Goal: Information Seeking & Learning: Learn about a topic

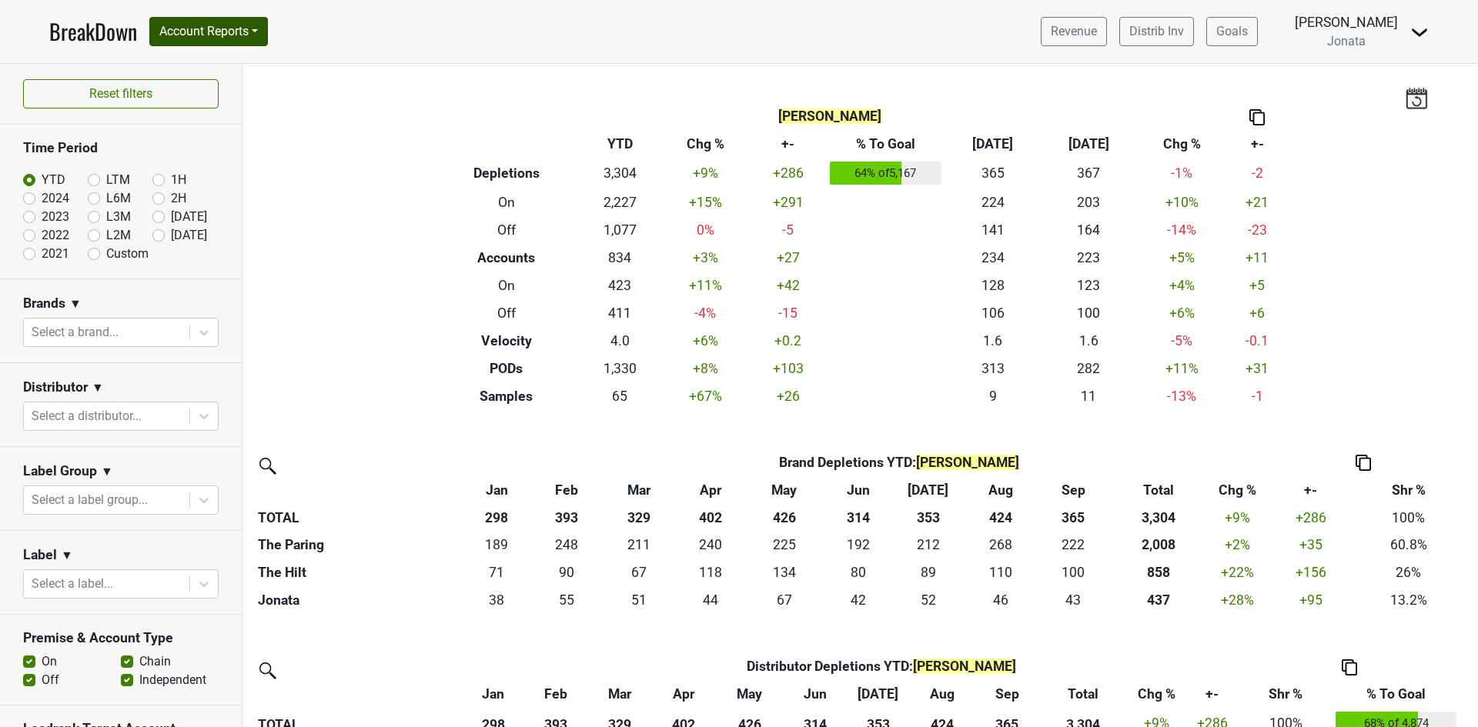
scroll to position [462, 0]
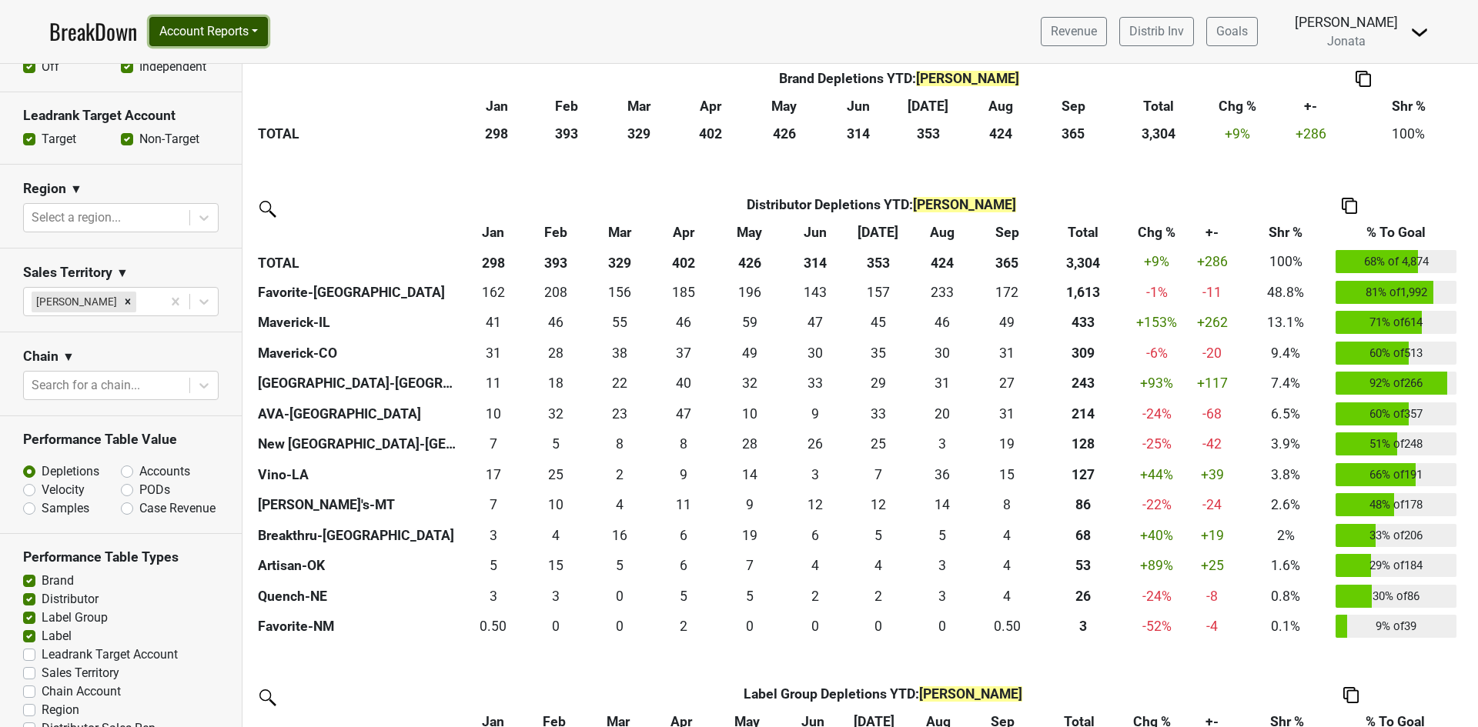
click at [257, 27] on button "Account Reports" at bounding box center [208, 31] width 119 height 29
click at [232, 65] on link "SuperRanker" at bounding box center [218, 67] width 136 height 25
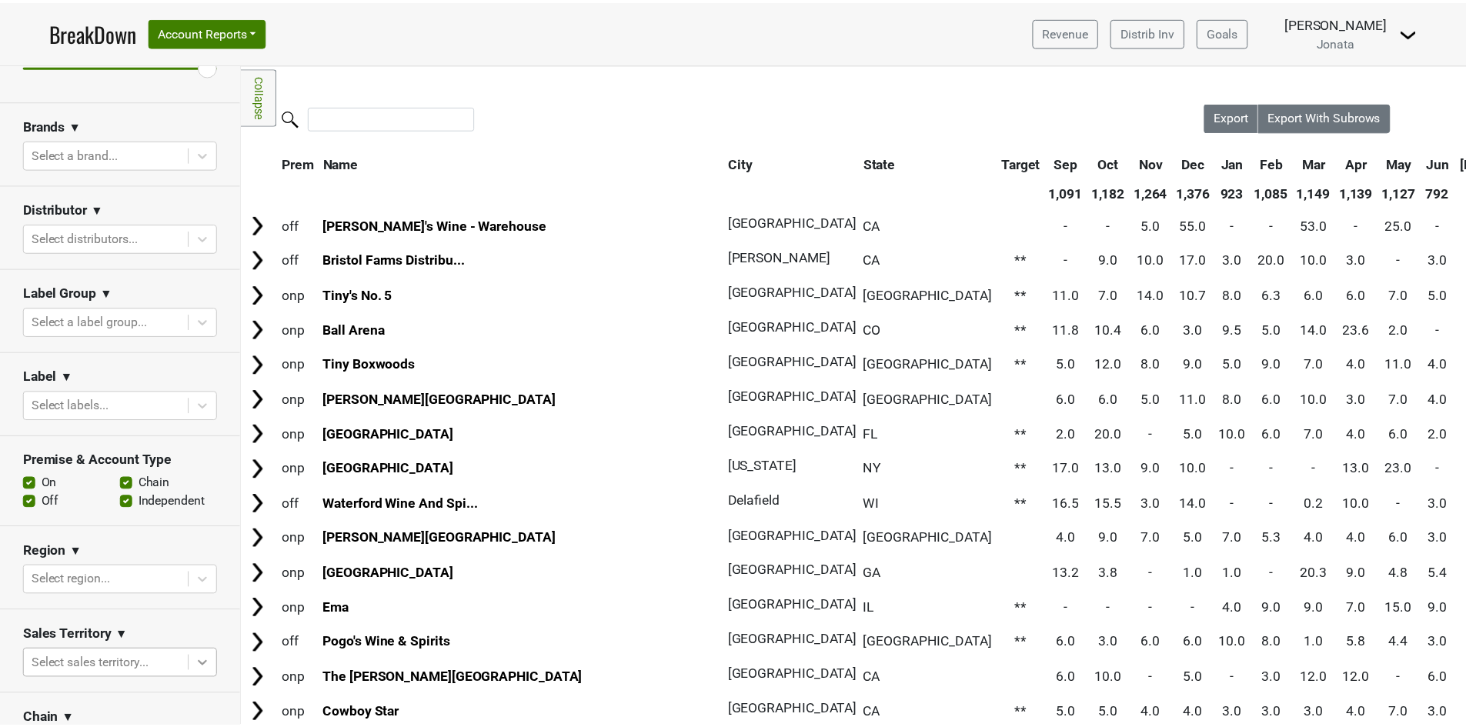
scroll to position [113, 0]
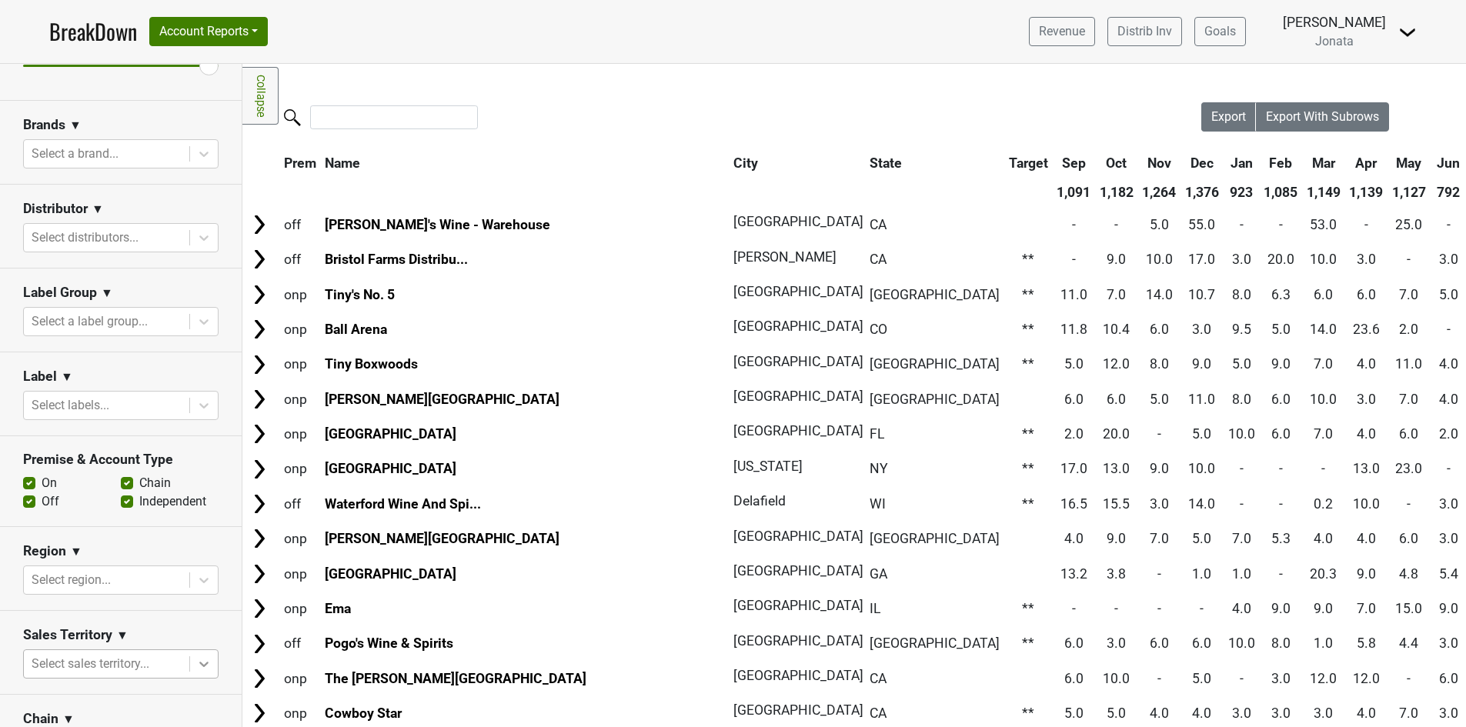
click at [194, 661] on body "BreakDown Account Reports SuperRanker Map Award Progress Chain Compliance CRM N…" at bounding box center [733, 363] width 1466 height 727
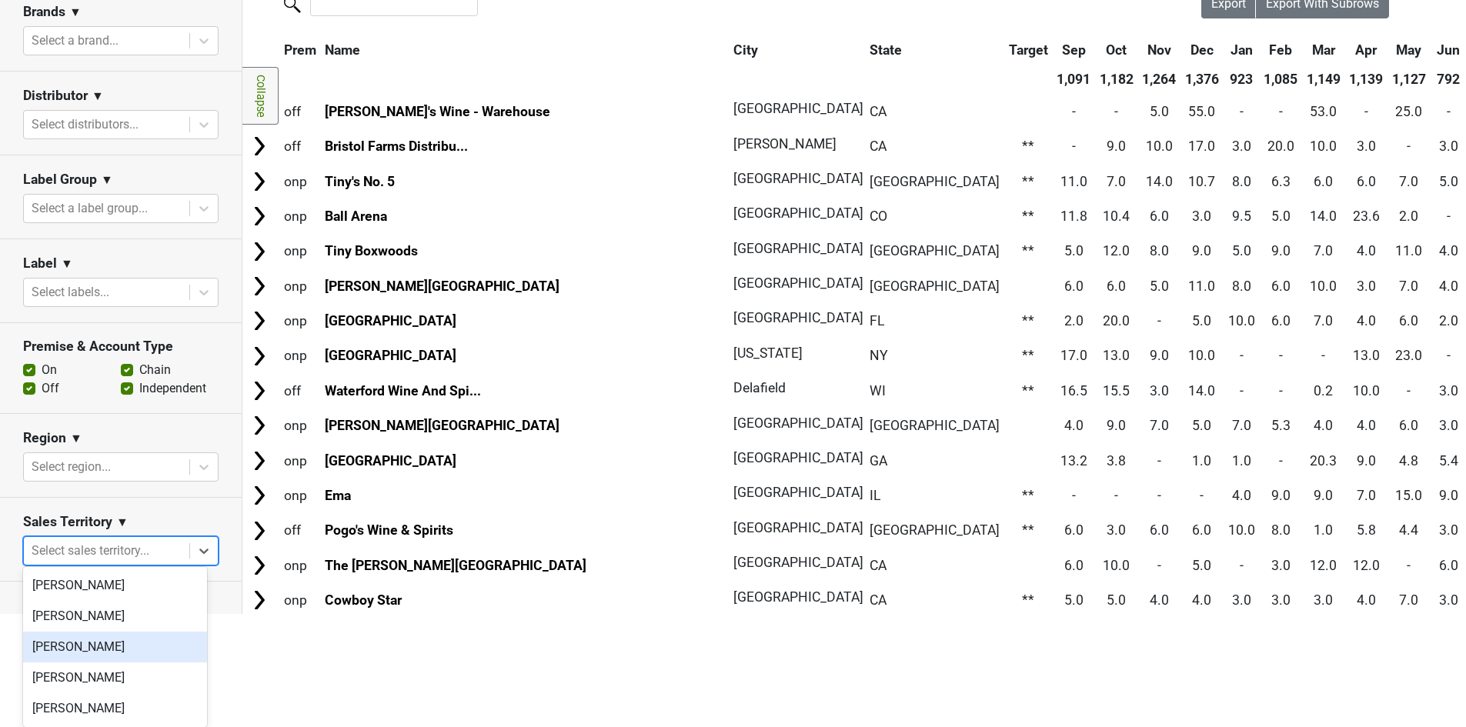
click at [111, 646] on div "James Kenna" at bounding box center [115, 647] width 184 height 31
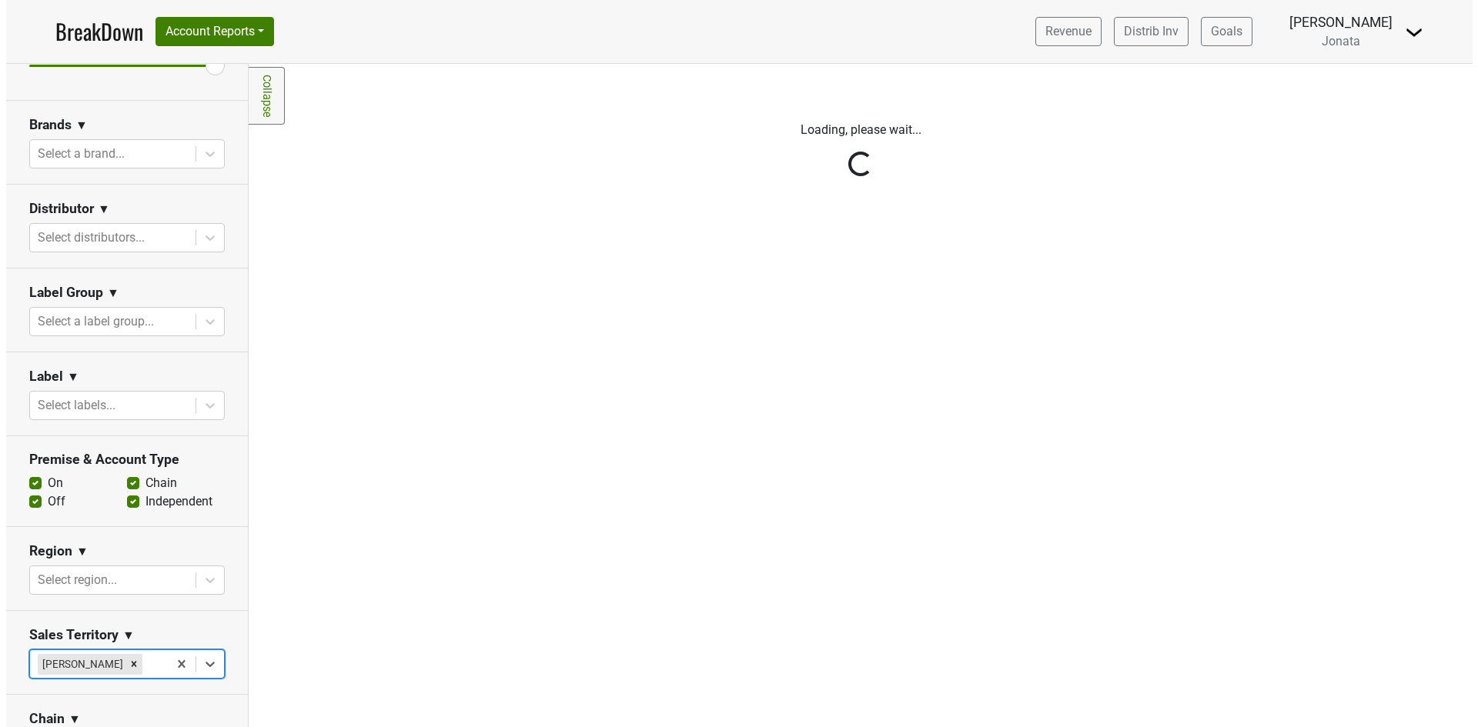
scroll to position [0, 0]
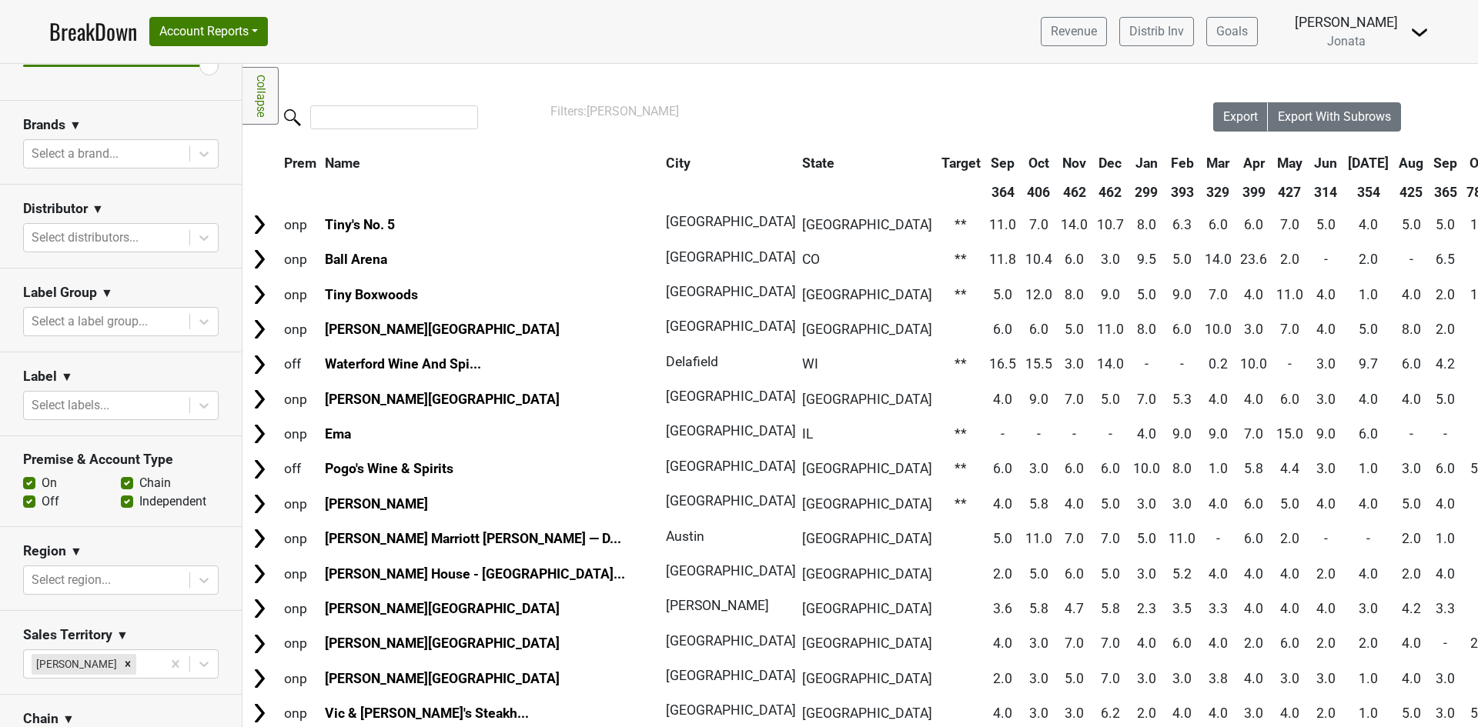
click at [662, 165] on th "City" at bounding box center [725, 163] width 127 height 28
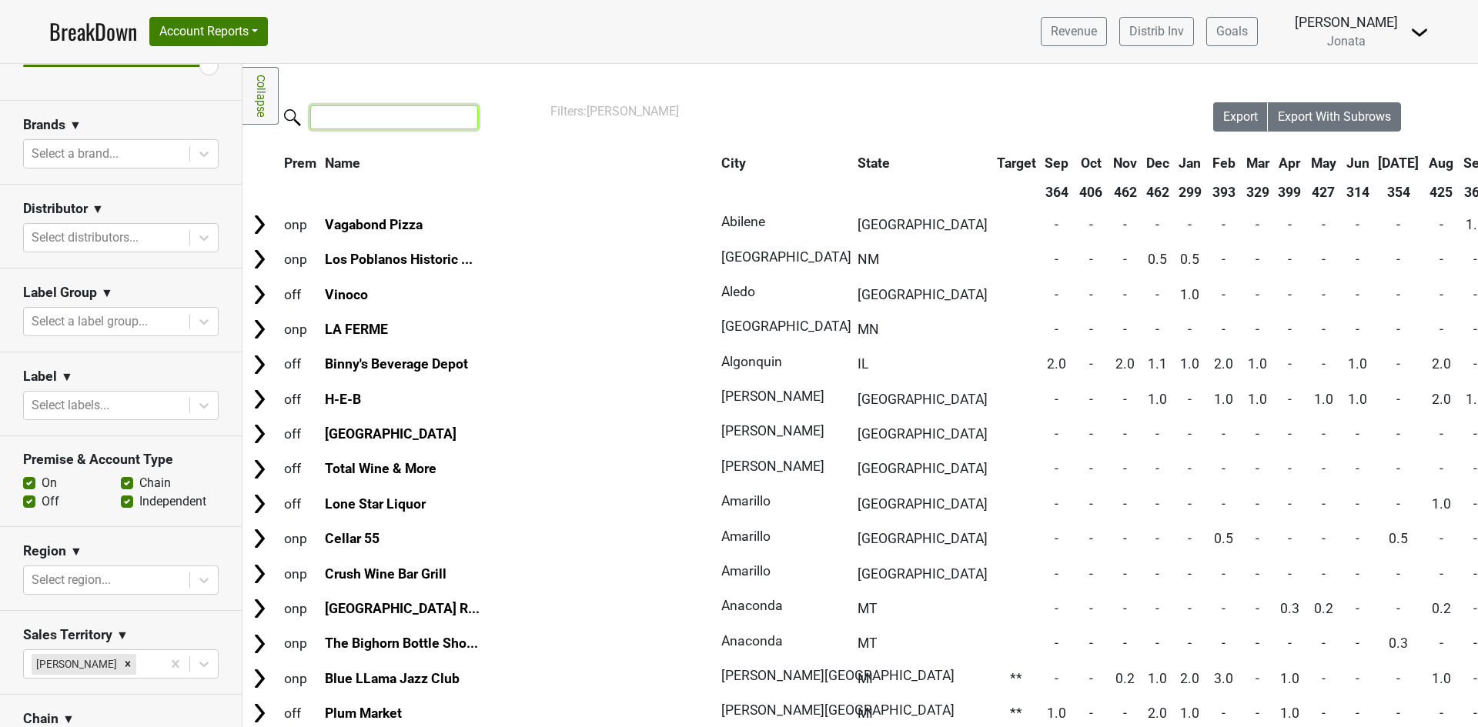
click at [356, 119] on input "search" at bounding box center [394, 117] width 168 height 24
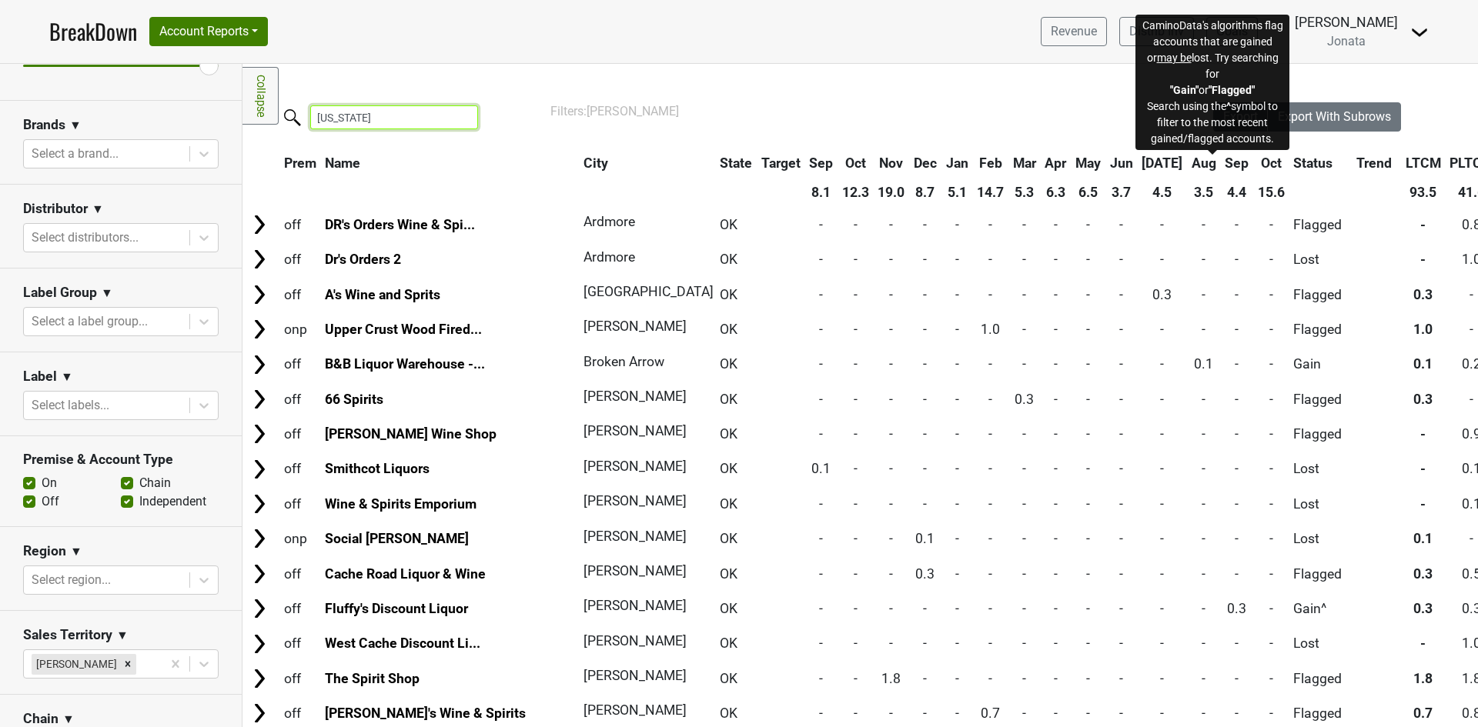
type input "oklahoma"
click at [1293, 160] on span "Status" at bounding box center [1312, 162] width 39 height 15
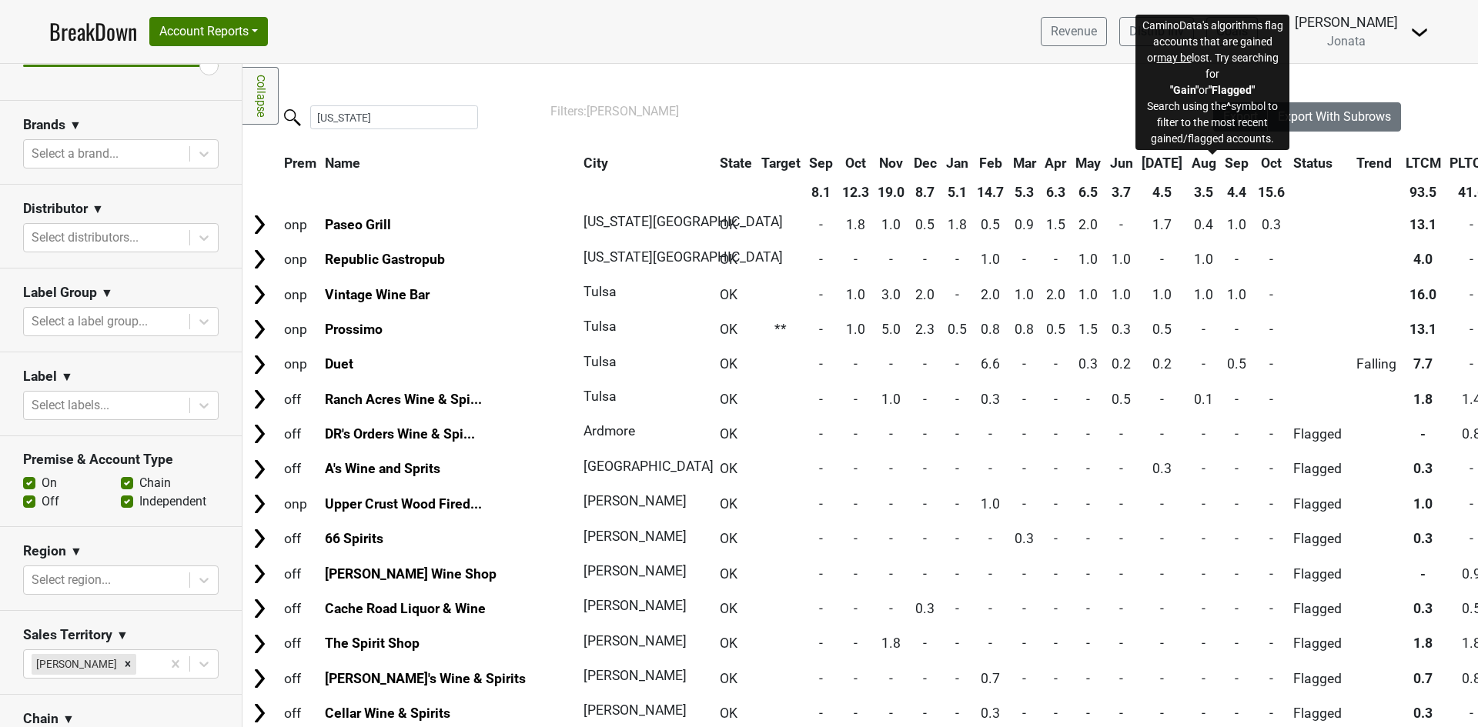
click at [1293, 161] on span "Status" at bounding box center [1312, 162] width 39 height 15
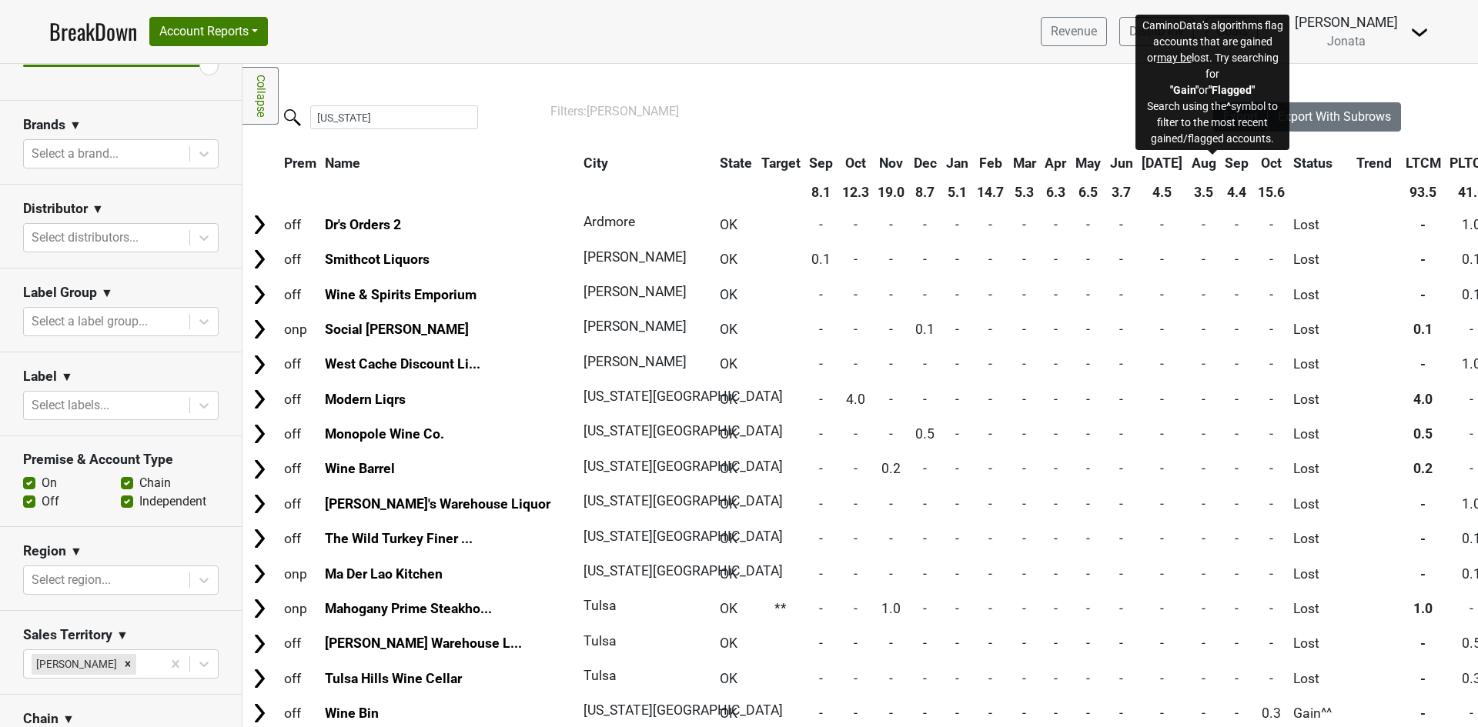
click at [1293, 161] on span "Status" at bounding box center [1312, 162] width 39 height 15
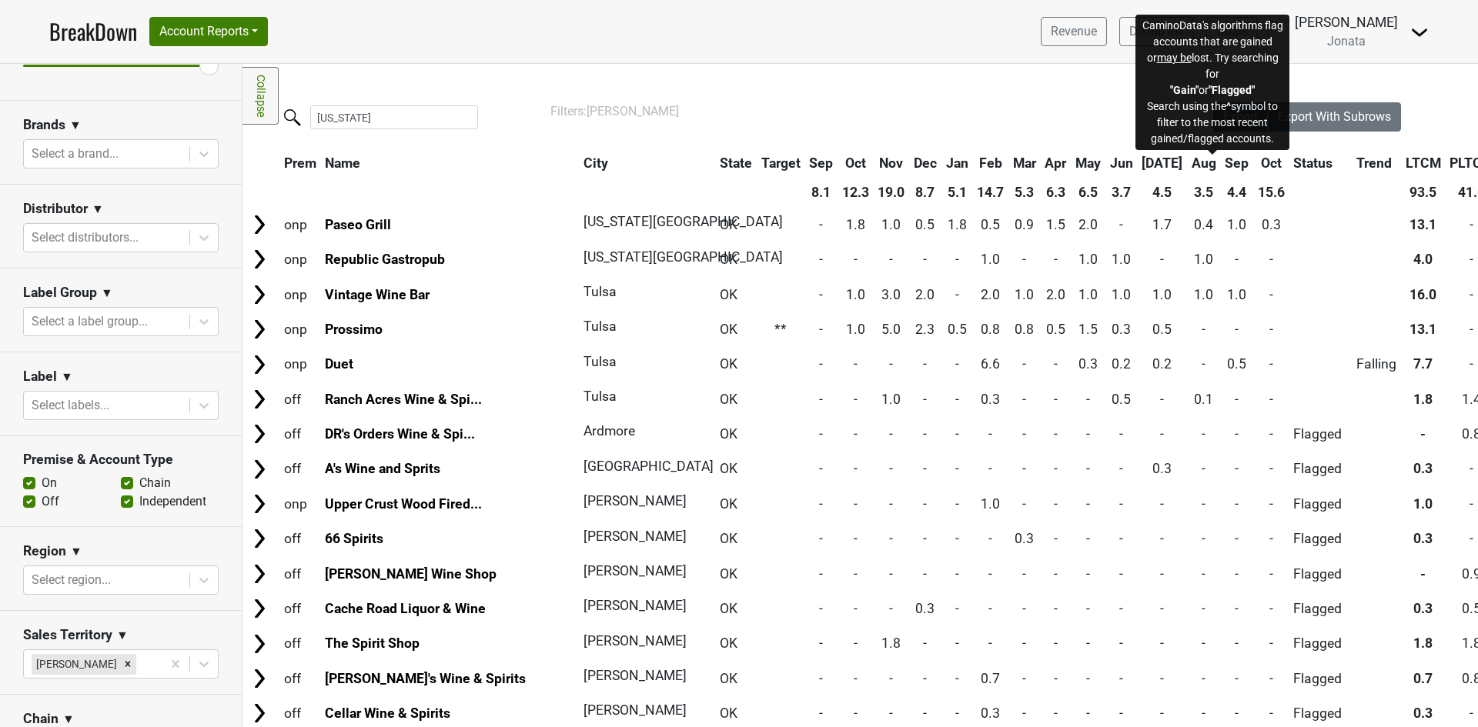
click at [1293, 161] on span "Status" at bounding box center [1312, 162] width 39 height 15
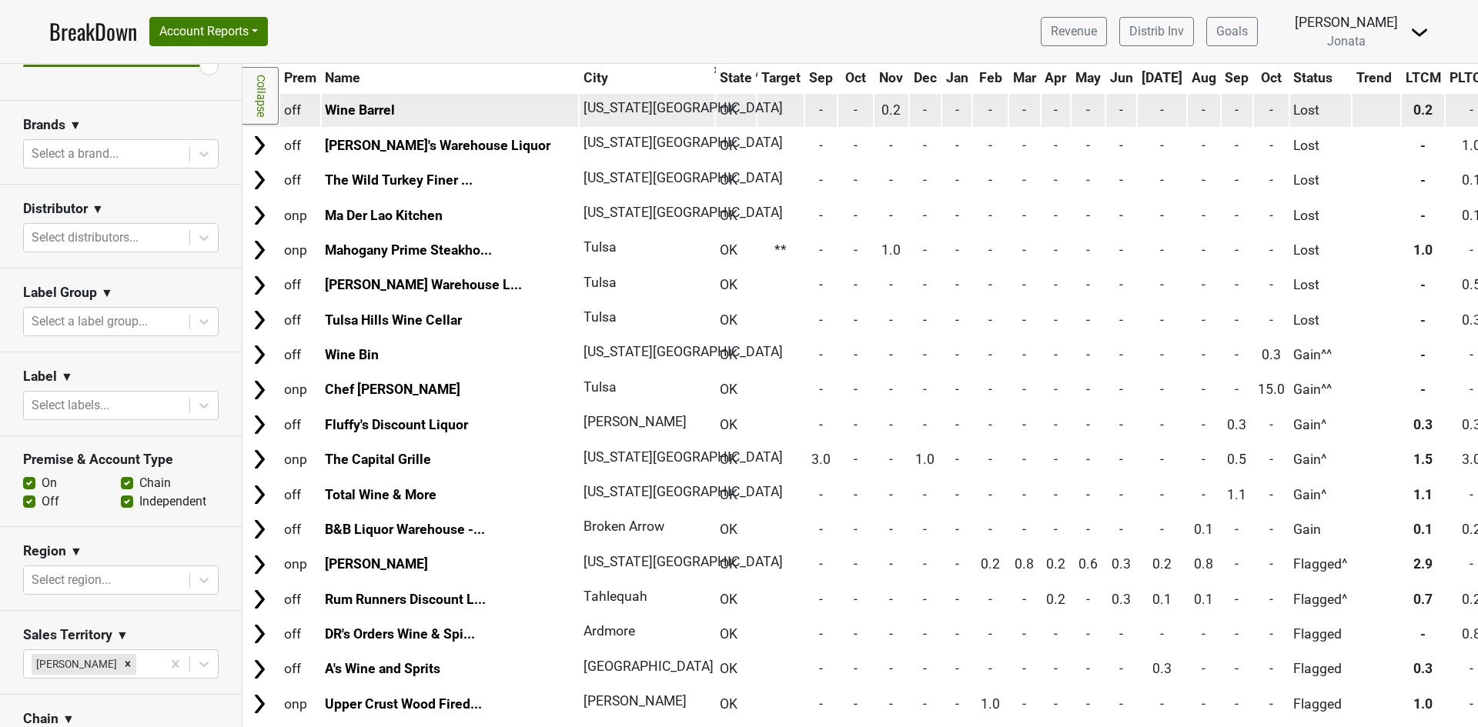
scroll to position [385, 0]
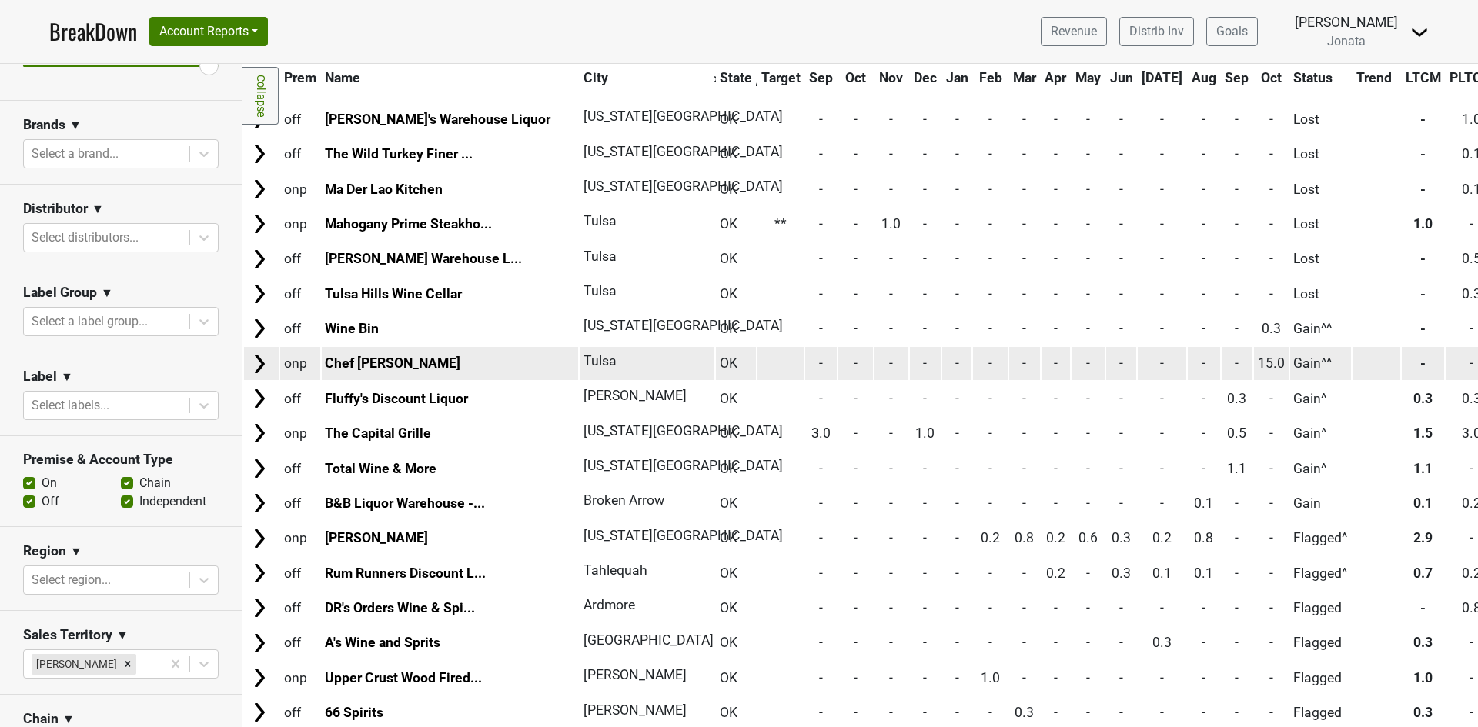
click at [395, 366] on link "Chef Shannon Smith" at bounding box center [392, 363] width 135 height 15
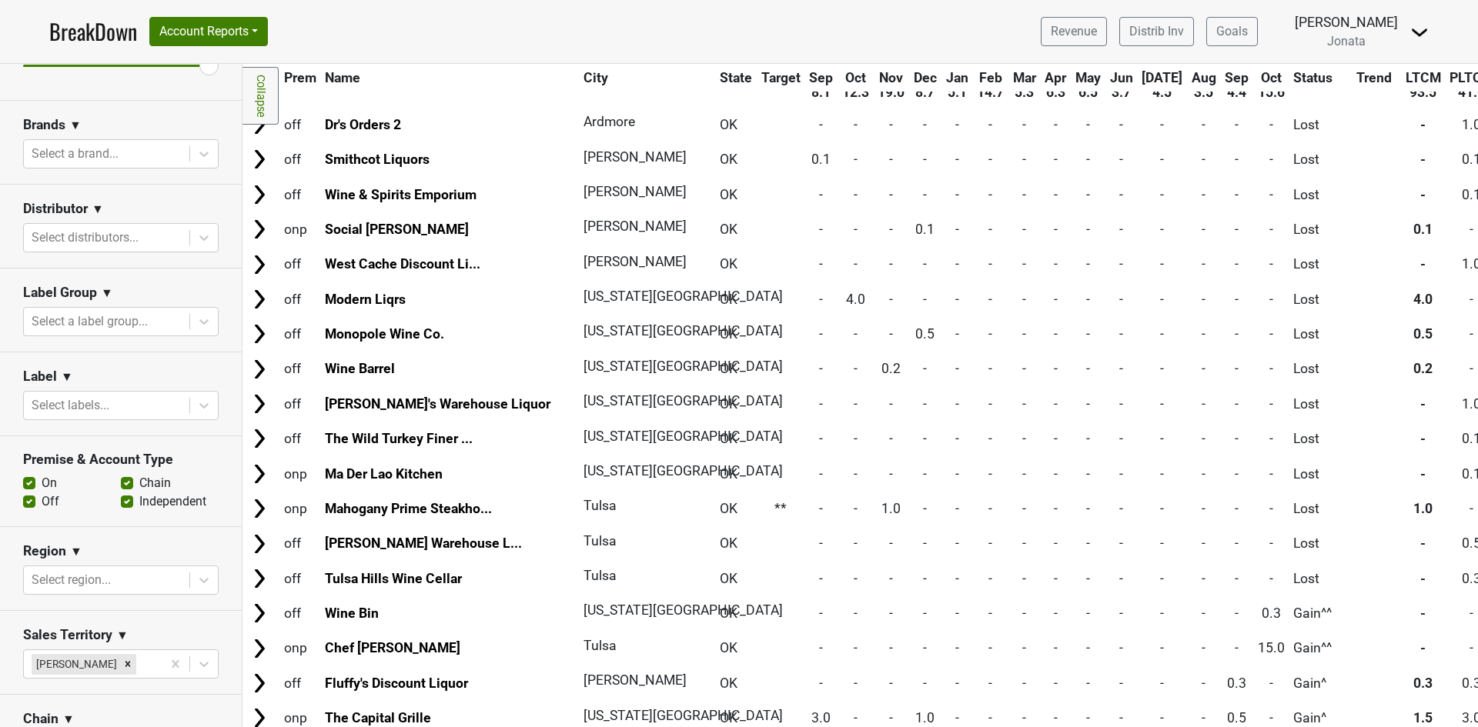
scroll to position [0, 0]
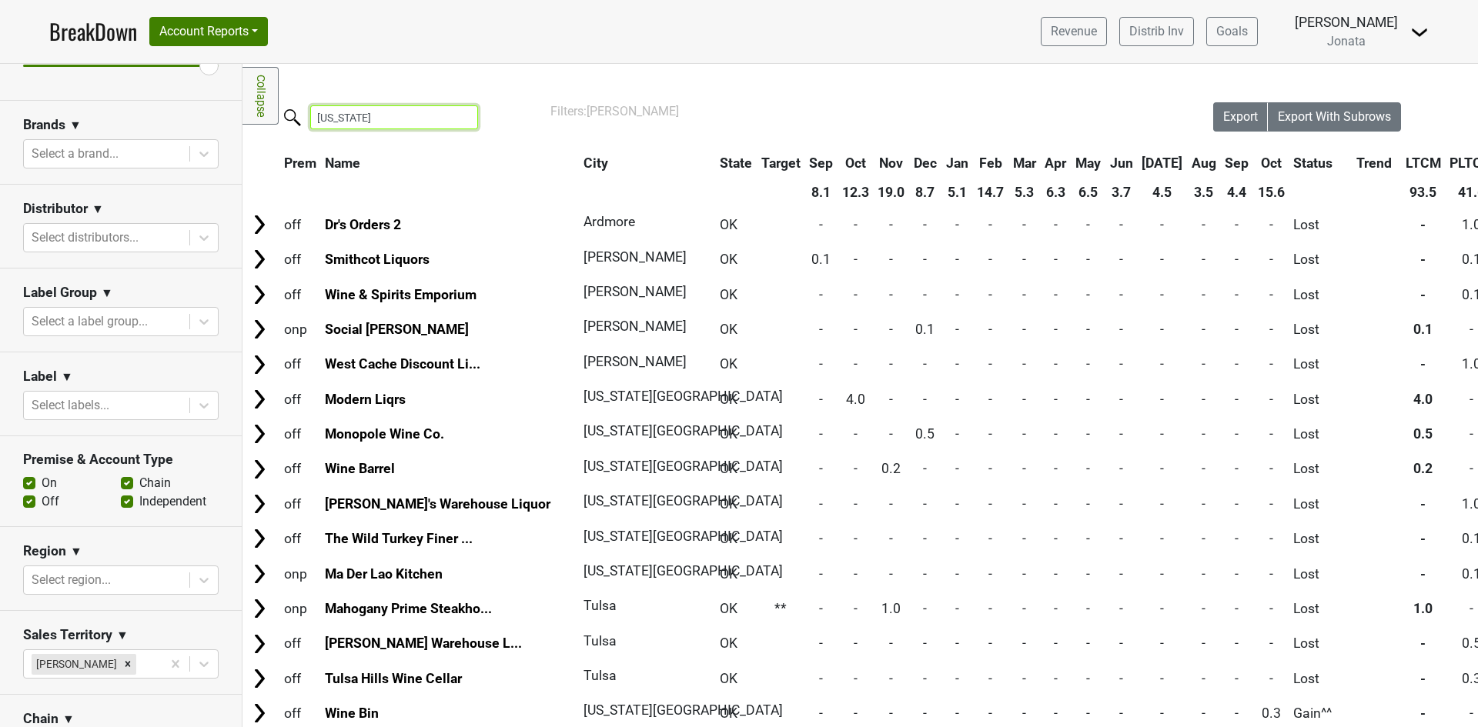
click at [460, 117] on input "oklahoma" at bounding box center [394, 117] width 168 height 24
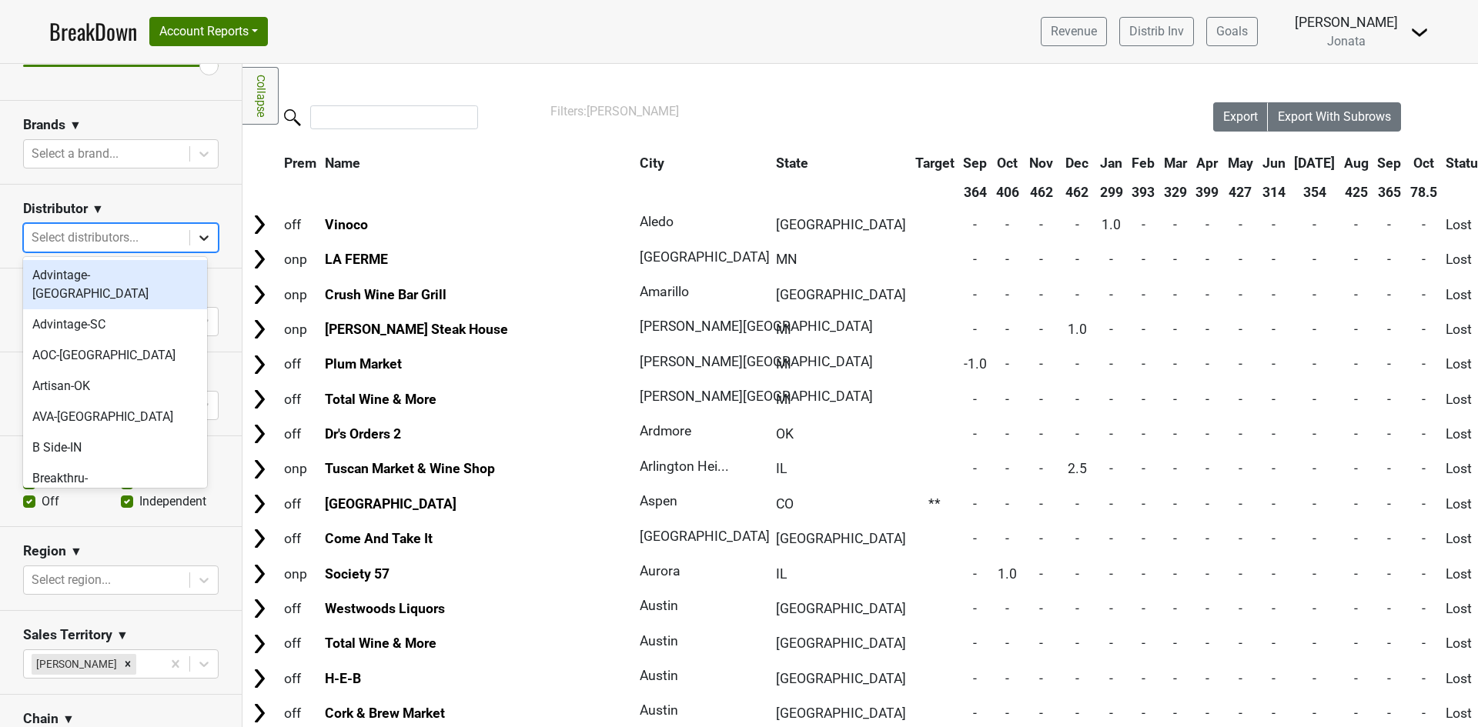
click at [196, 234] on icon at bounding box center [203, 237] width 15 height 15
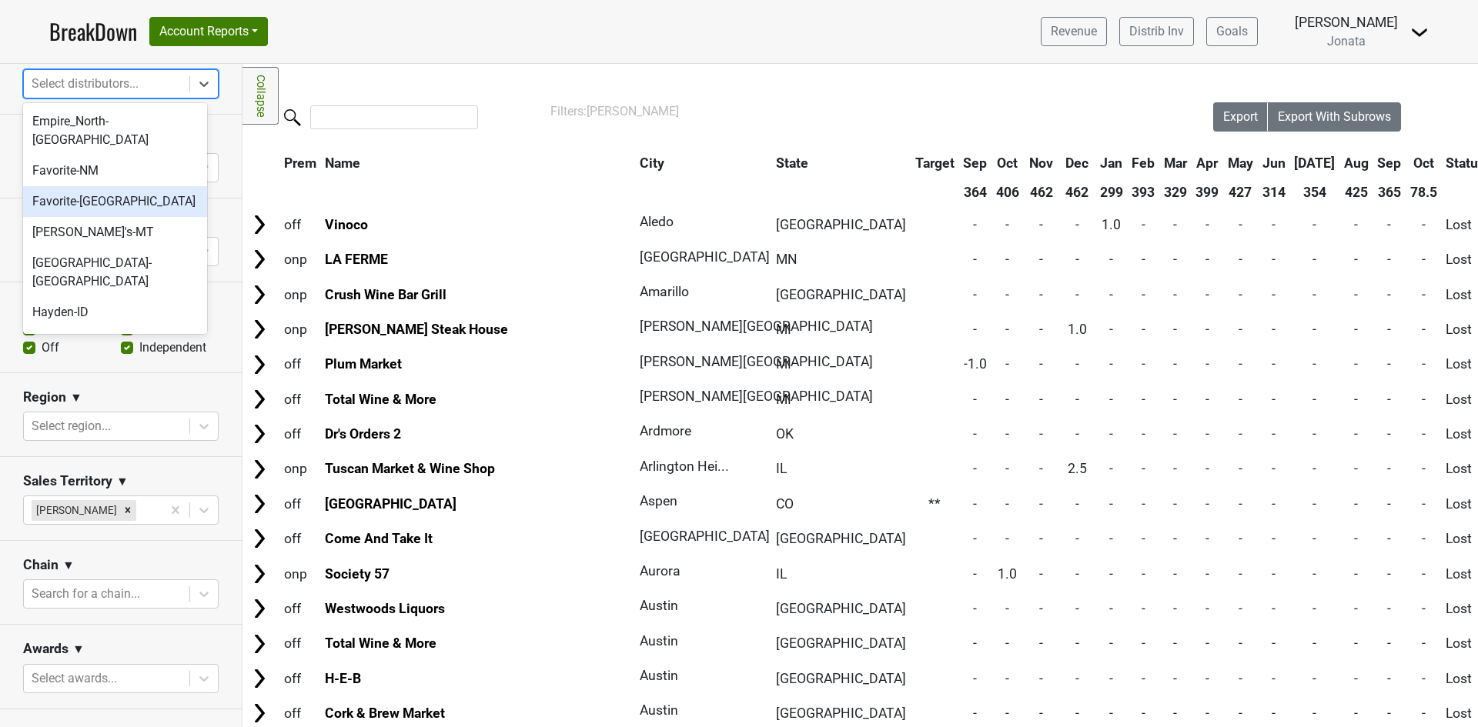
scroll to position [539, 0]
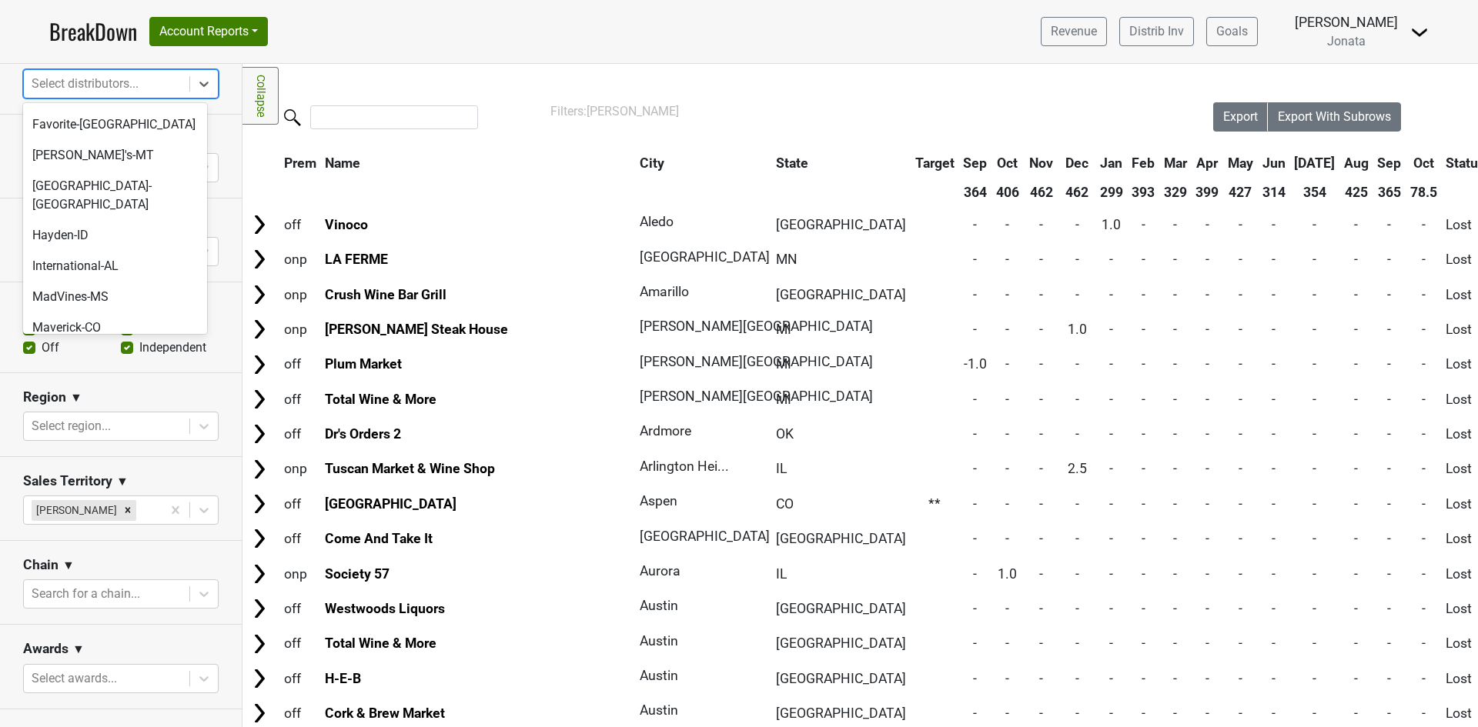
click at [70, 343] on div "Maverick-IL" at bounding box center [115, 358] width 184 height 31
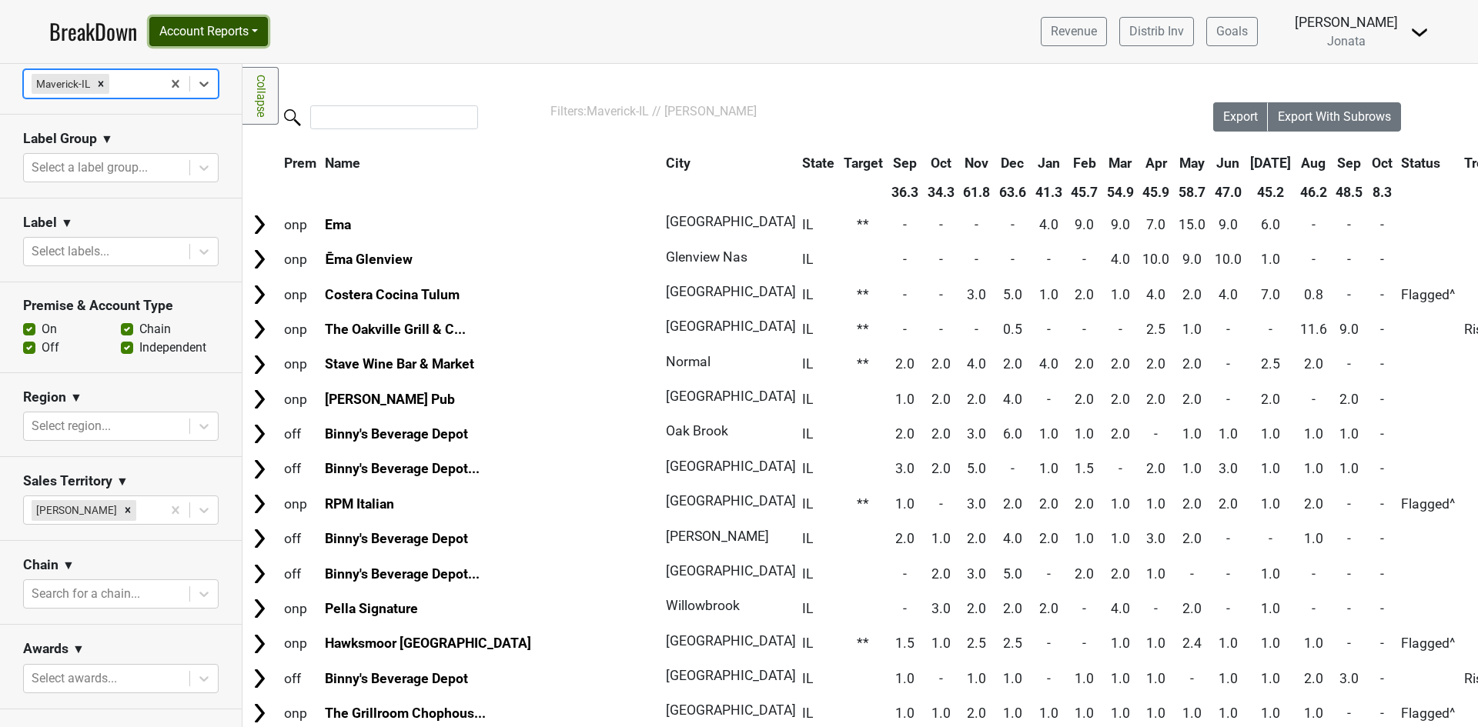
click at [260, 27] on button "Account Reports" at bounding box center [208, 31] width 119 height 29
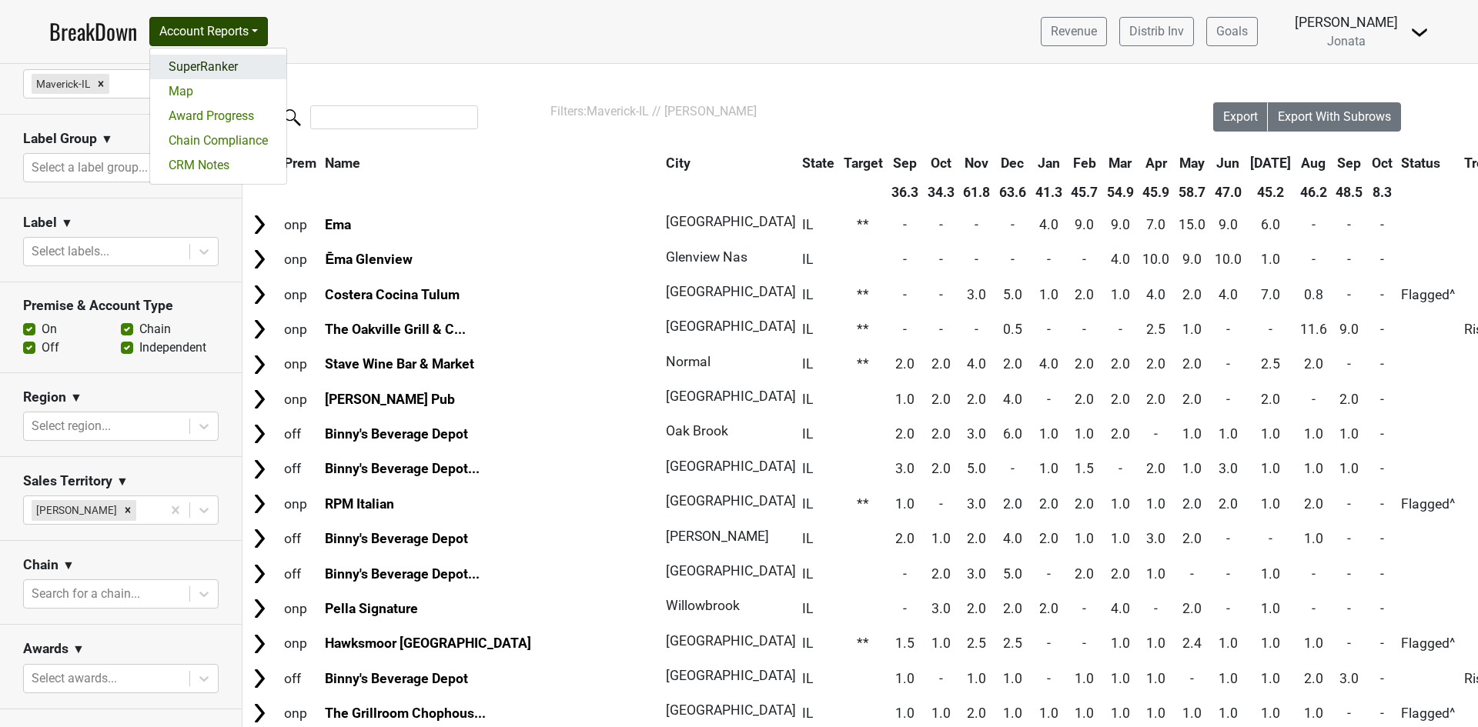
click at [210, 65] on link "SuperRanker" at bounding box center [218, 67] width 136 height 25
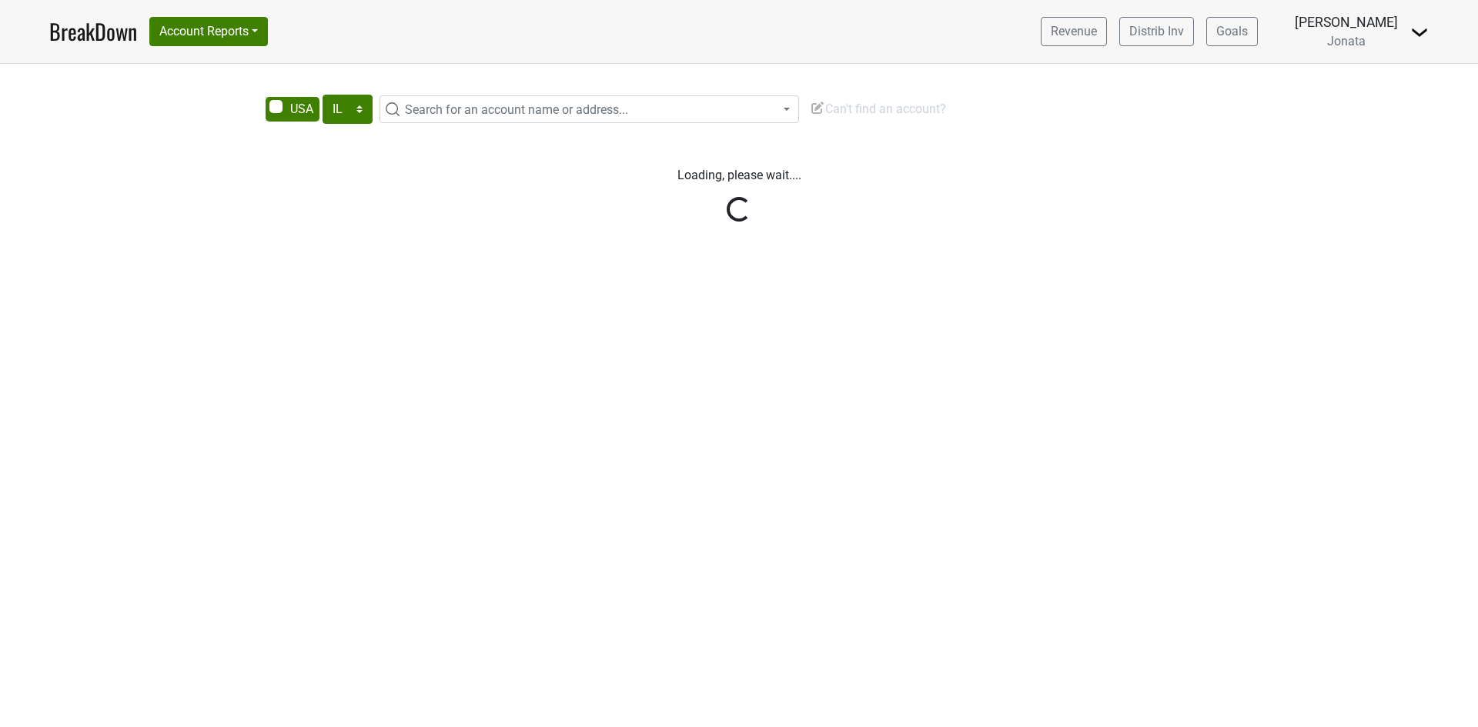
select select "IL"
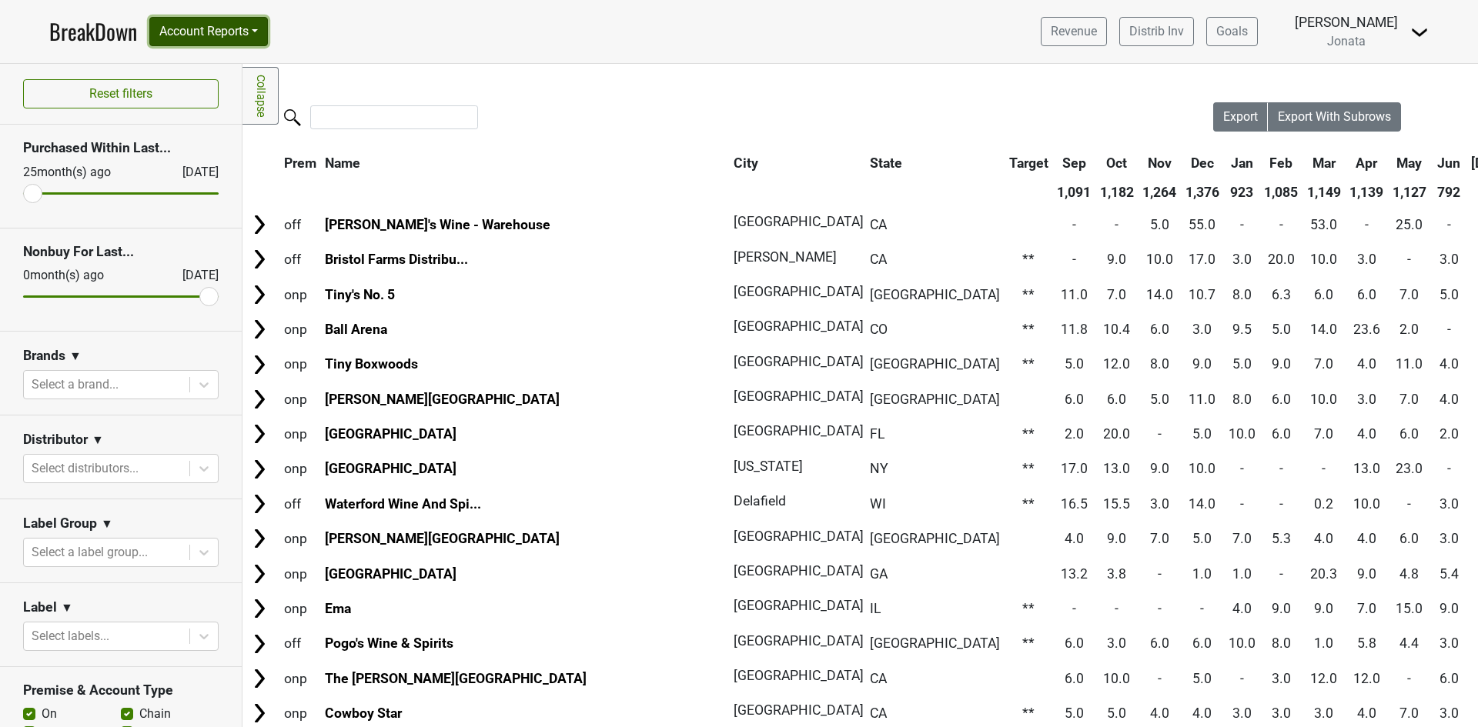
click at [257, 33] on button "Account Reports" at bounding box center [208, 31] width 119 height 29
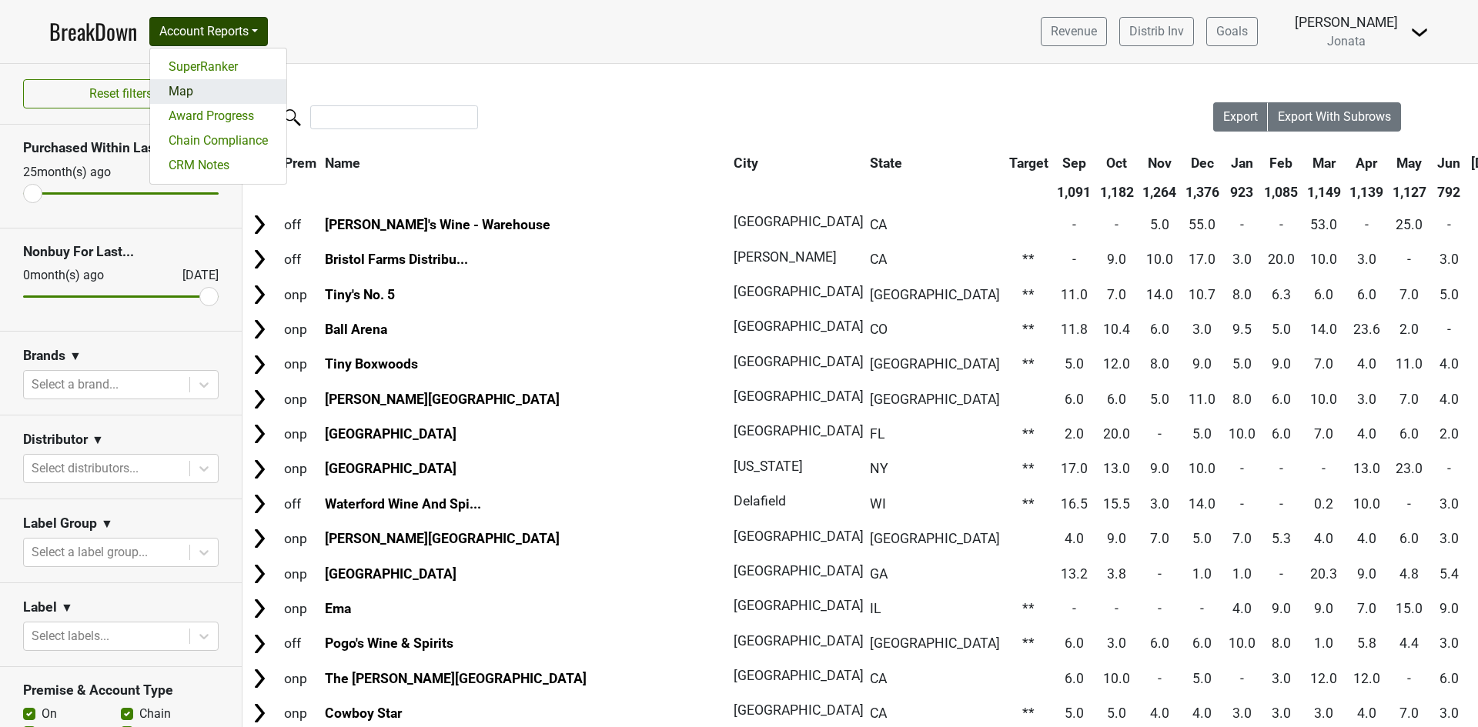
click at [188, 90] on link "Map" at bounding box center [218, 91] width 136 height 25
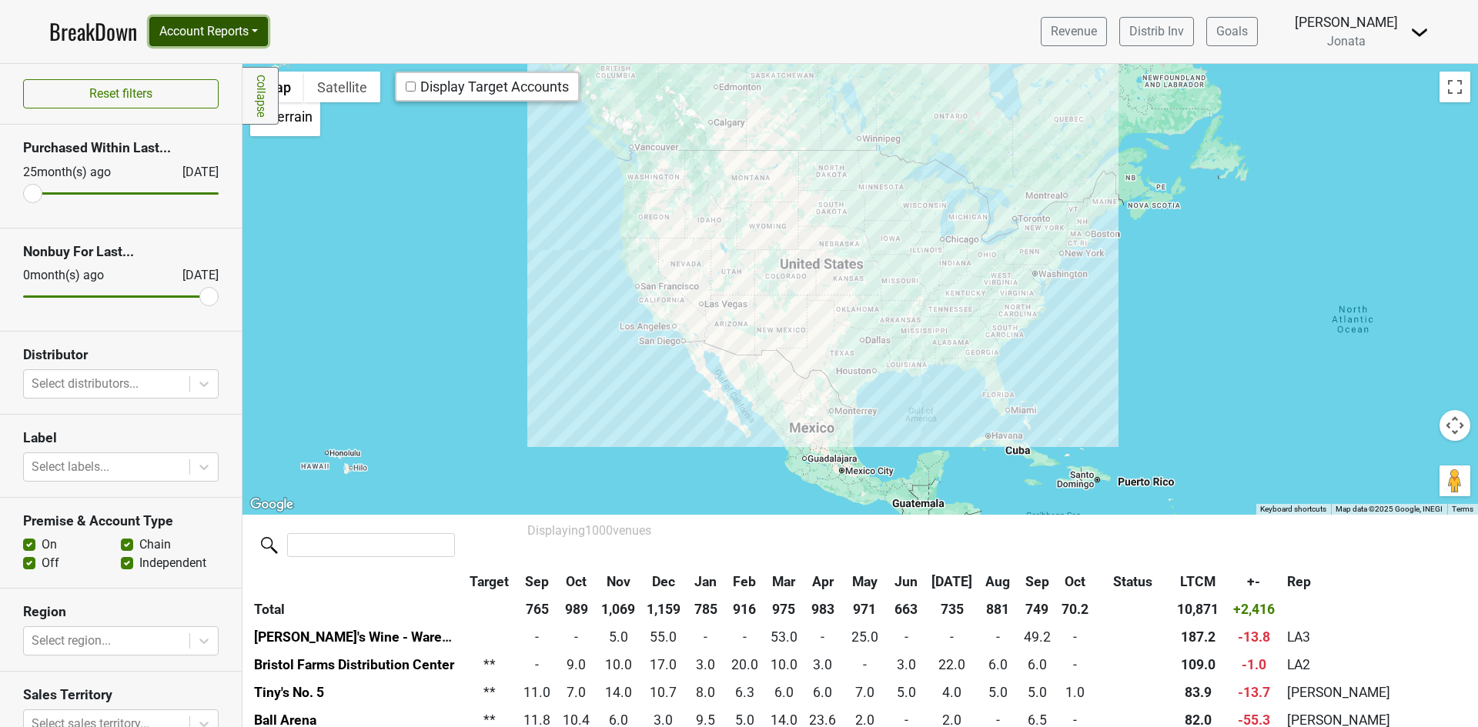
click at [259, 34] on button "Account Reports" at bounding box center [208, 31] width 119 height 29
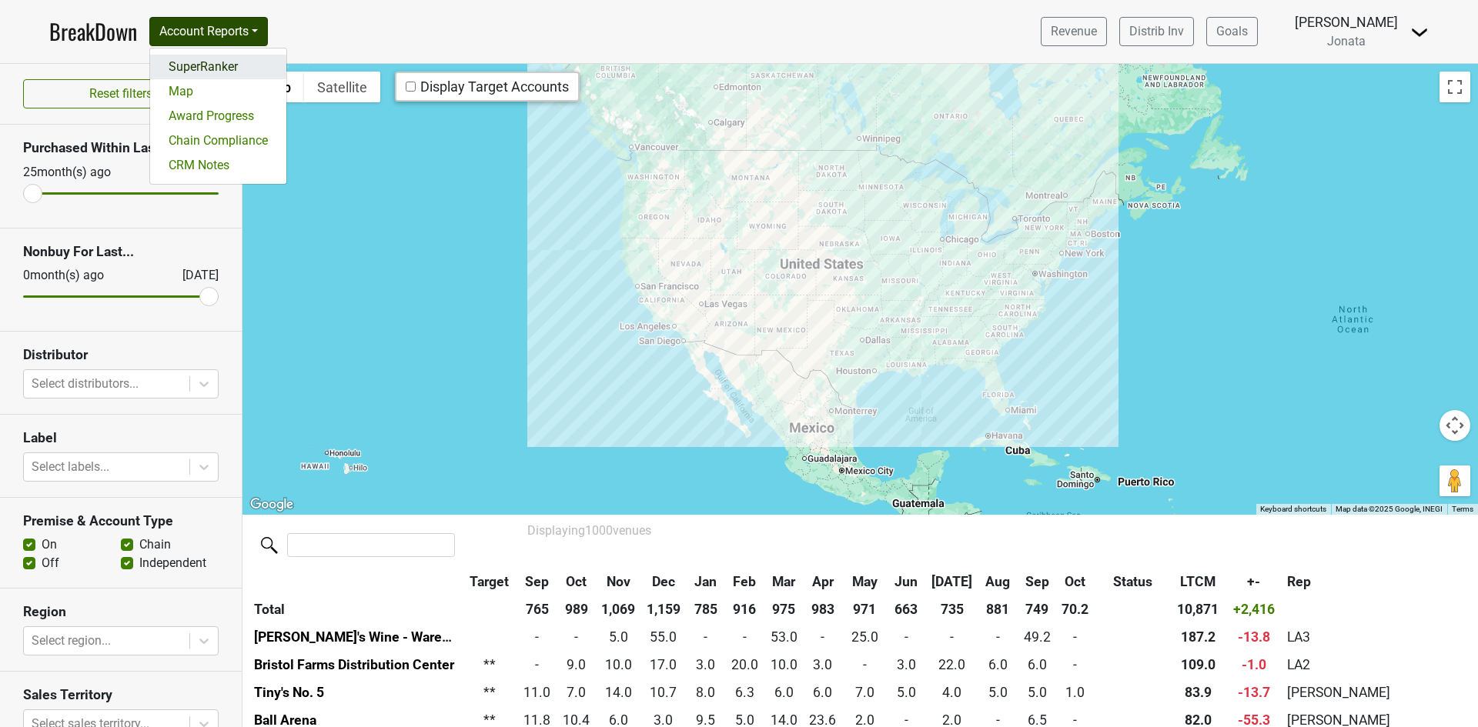
click at [225, 65] on link "SuperRanker" at bounding box center [218, 67] width 136 height 25
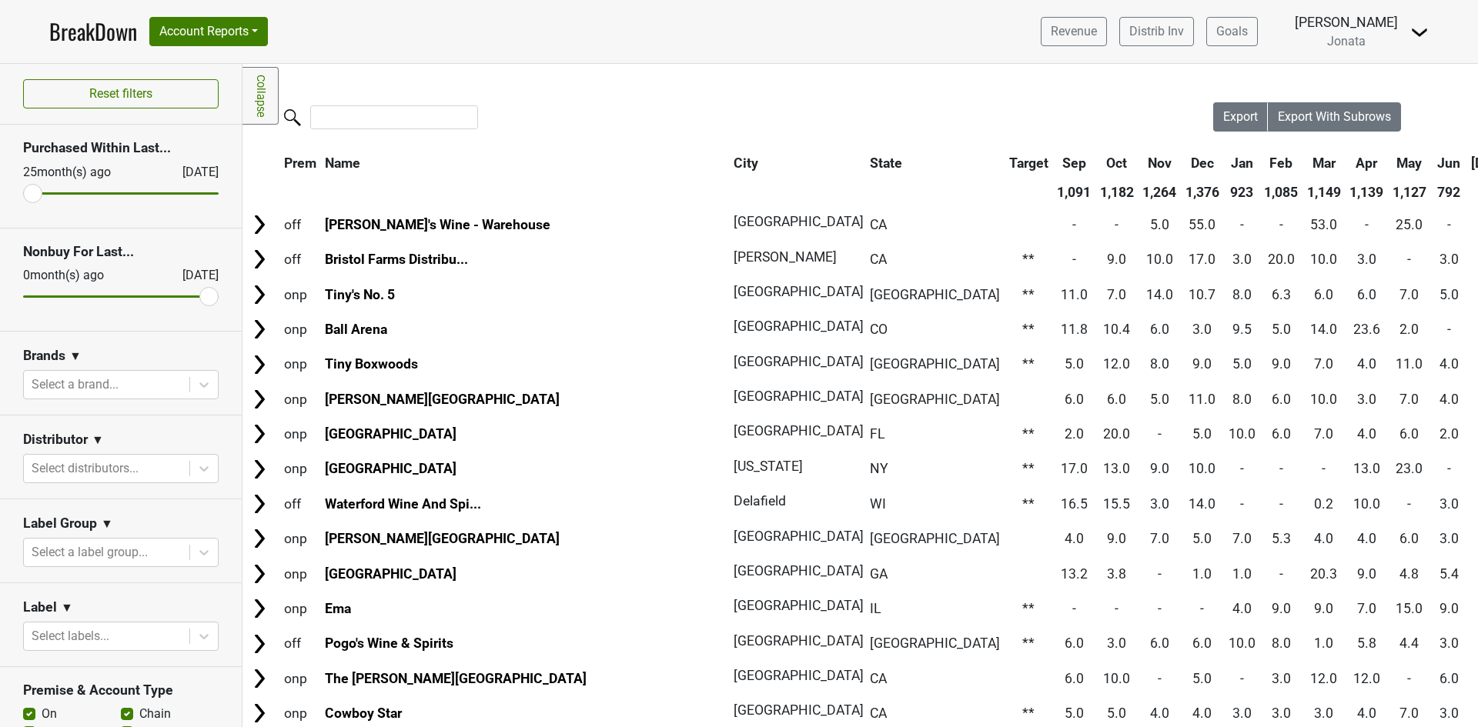
click at [1414, 28] on img at bounding box center [1419, 32] width 18 height 18
click at [1358, 89] on link "Open Leadrank" at bounding box center [1367, 87] width 122 height 25
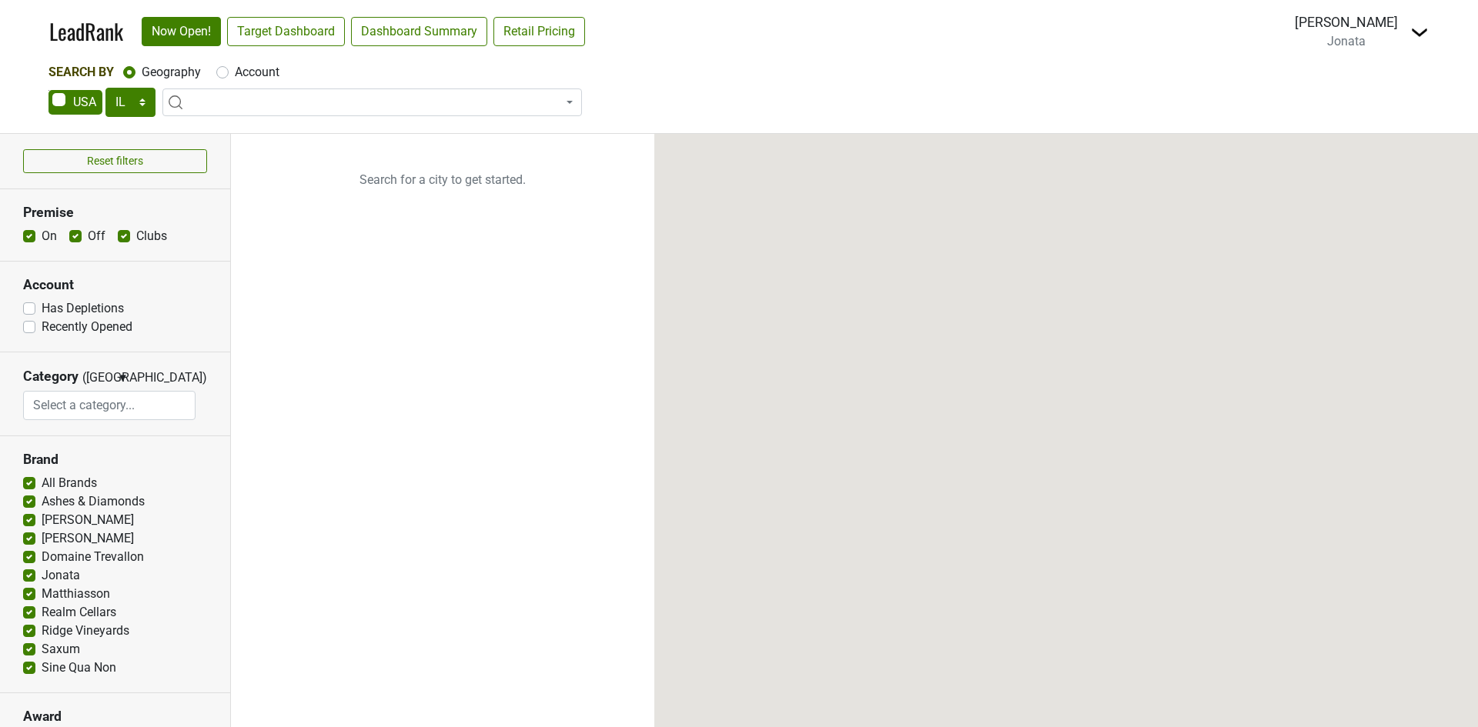
select select "IL"
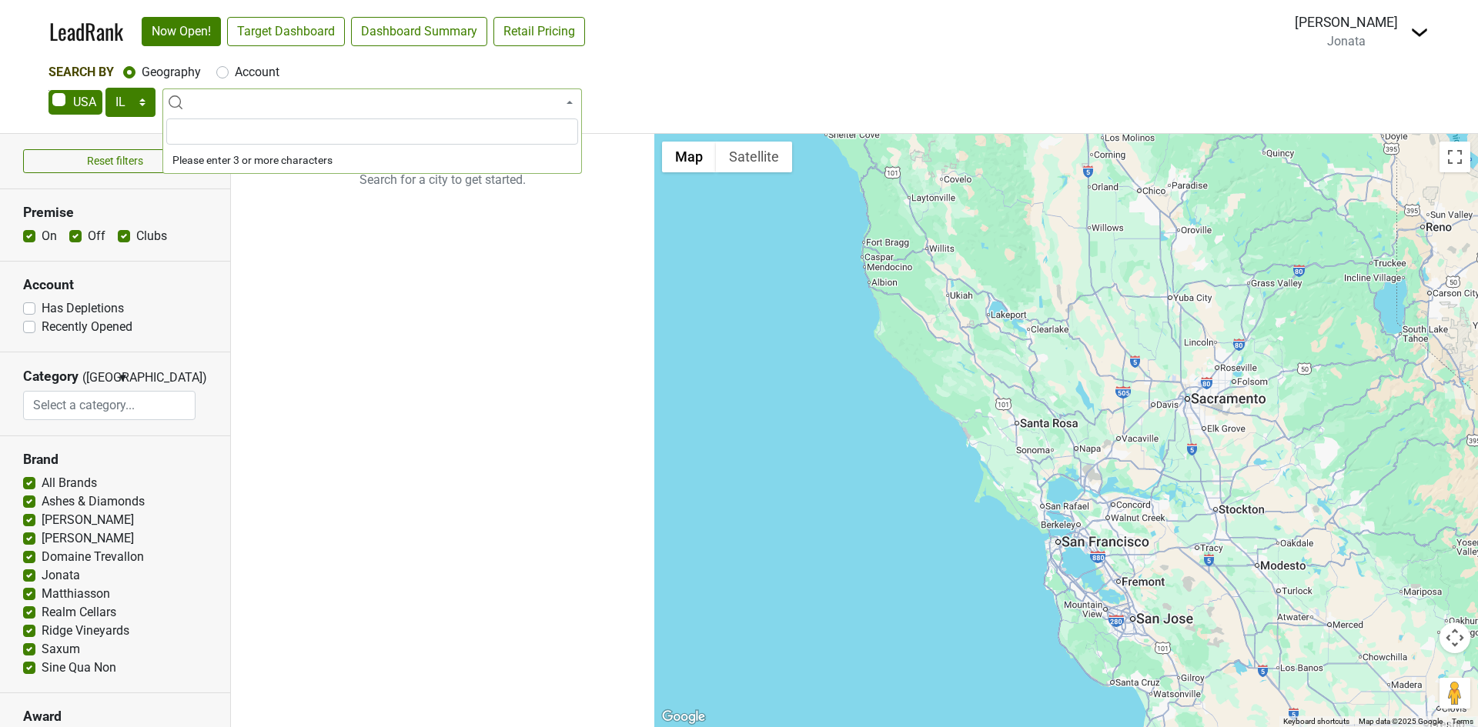
click at [569, 105] on span at bounding box center [371, 103] width 419 height 28
click at [219, 125] on input "search" at bounding box center [372, 132] width 412 height 26
click at [213, 139] on input "search" at bounding box center [372, 132] width 412 height 26
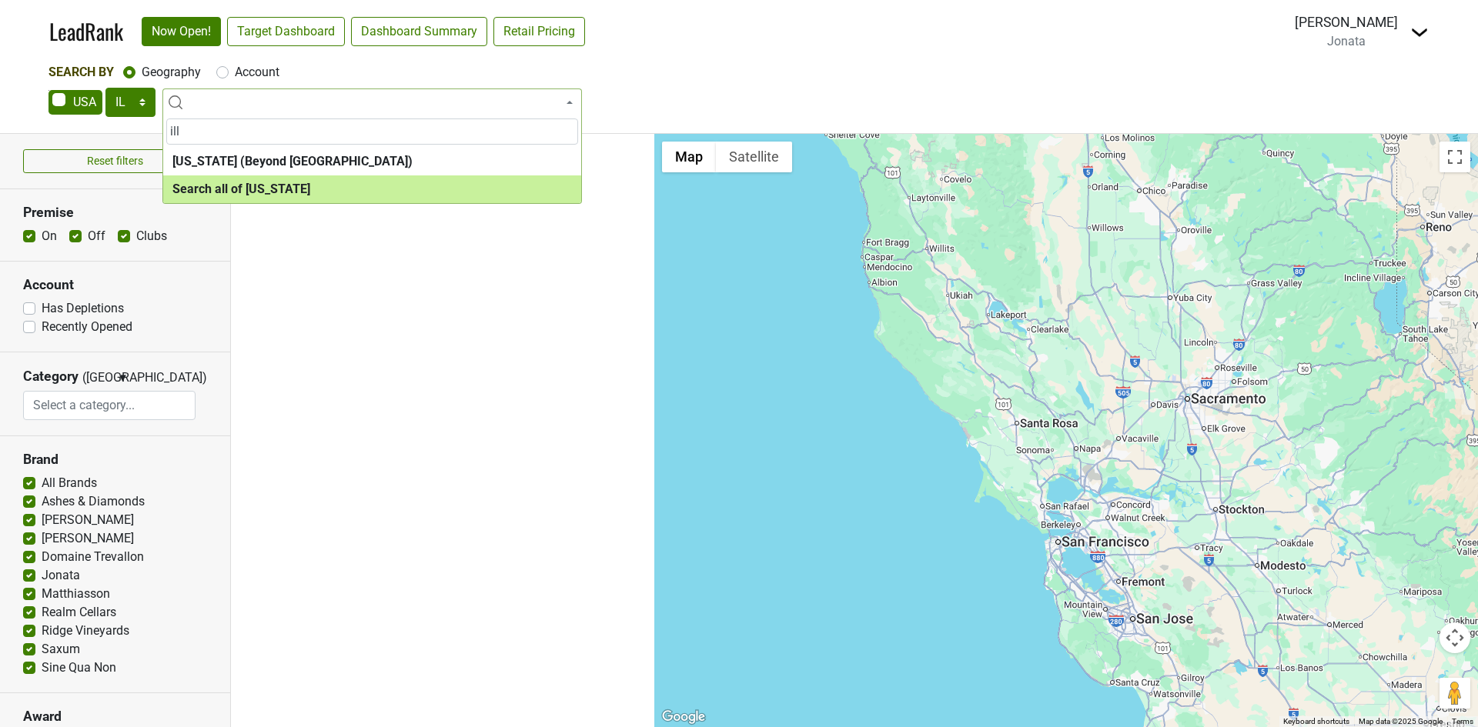
type input "ill"
select select "ALL_IL"
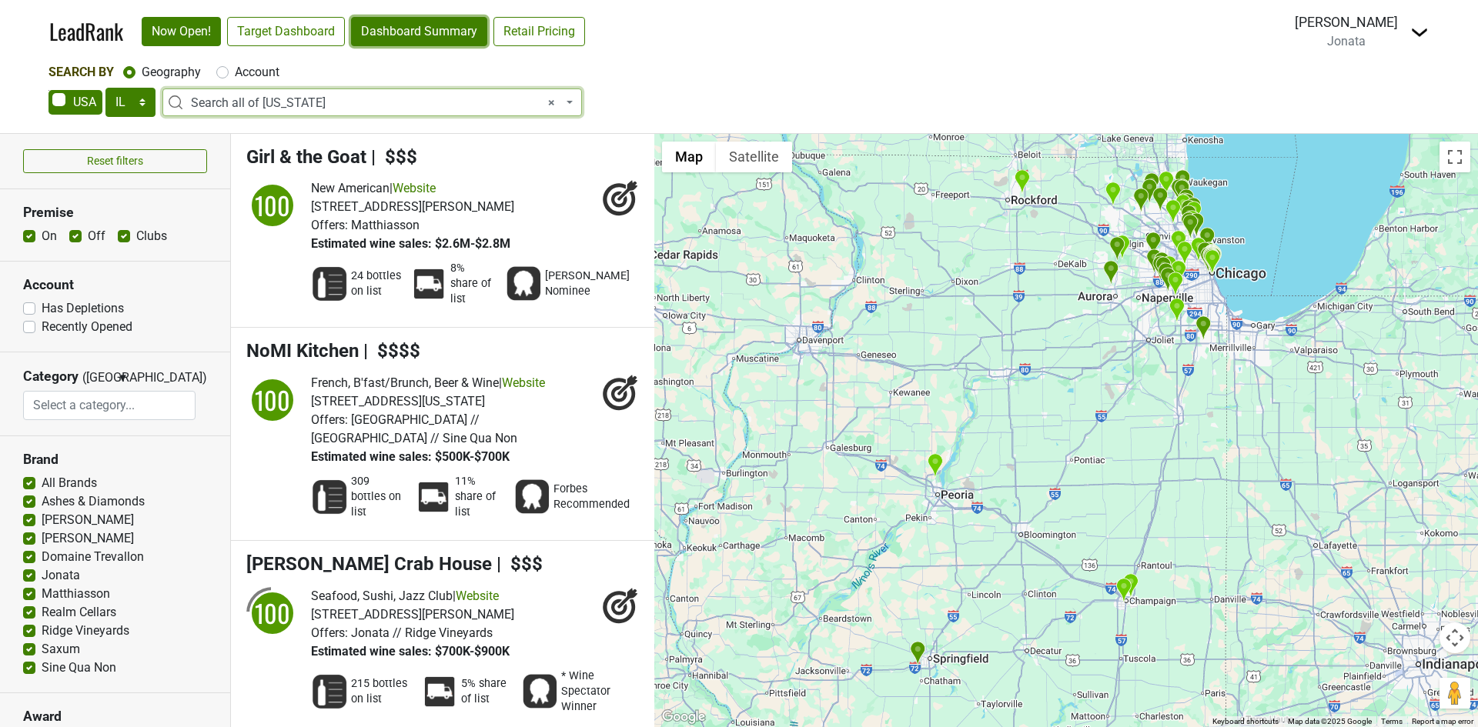
click at [410, 42] on link "Dashboard Summary" at bounding box center [419, 31] width 136 height 29
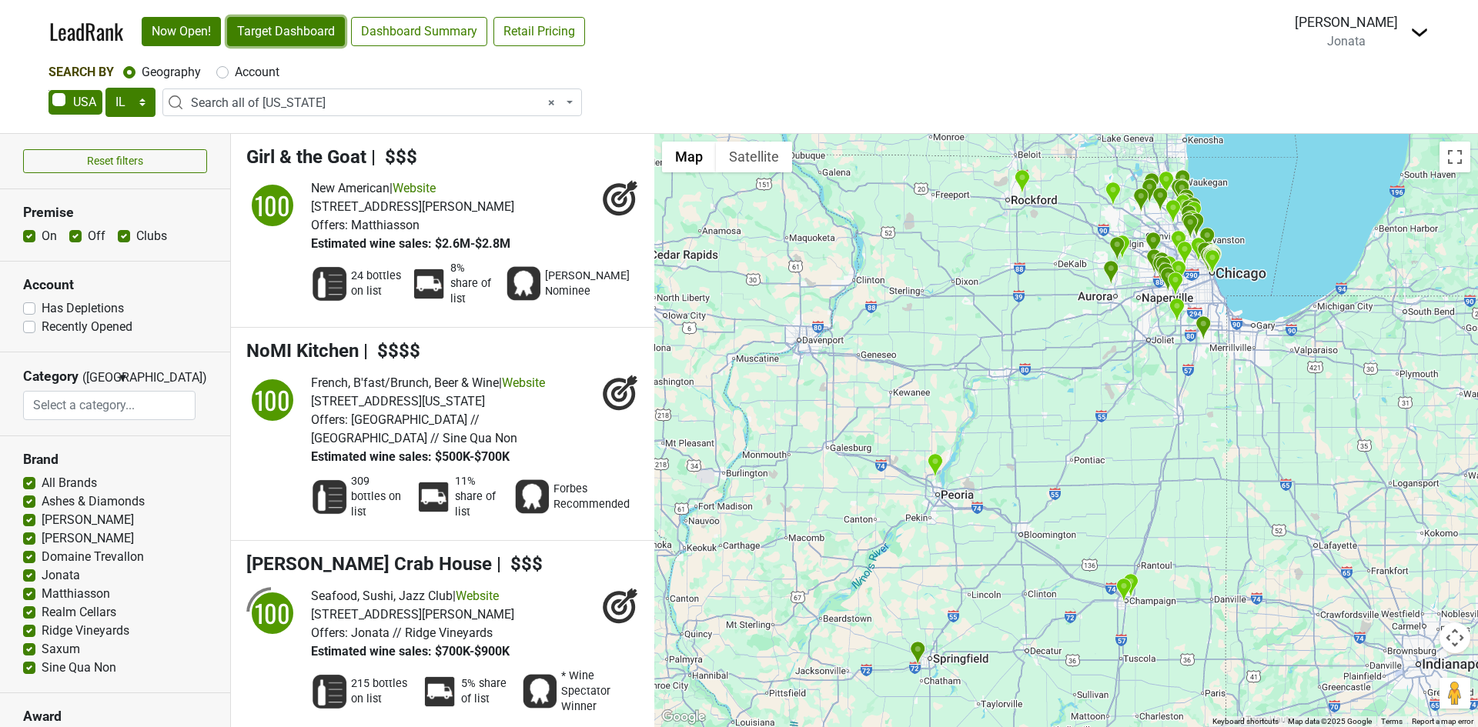
click at [286, 32] on link "Target Dashboard" at bounding box center [286, 31] width 118 height 29
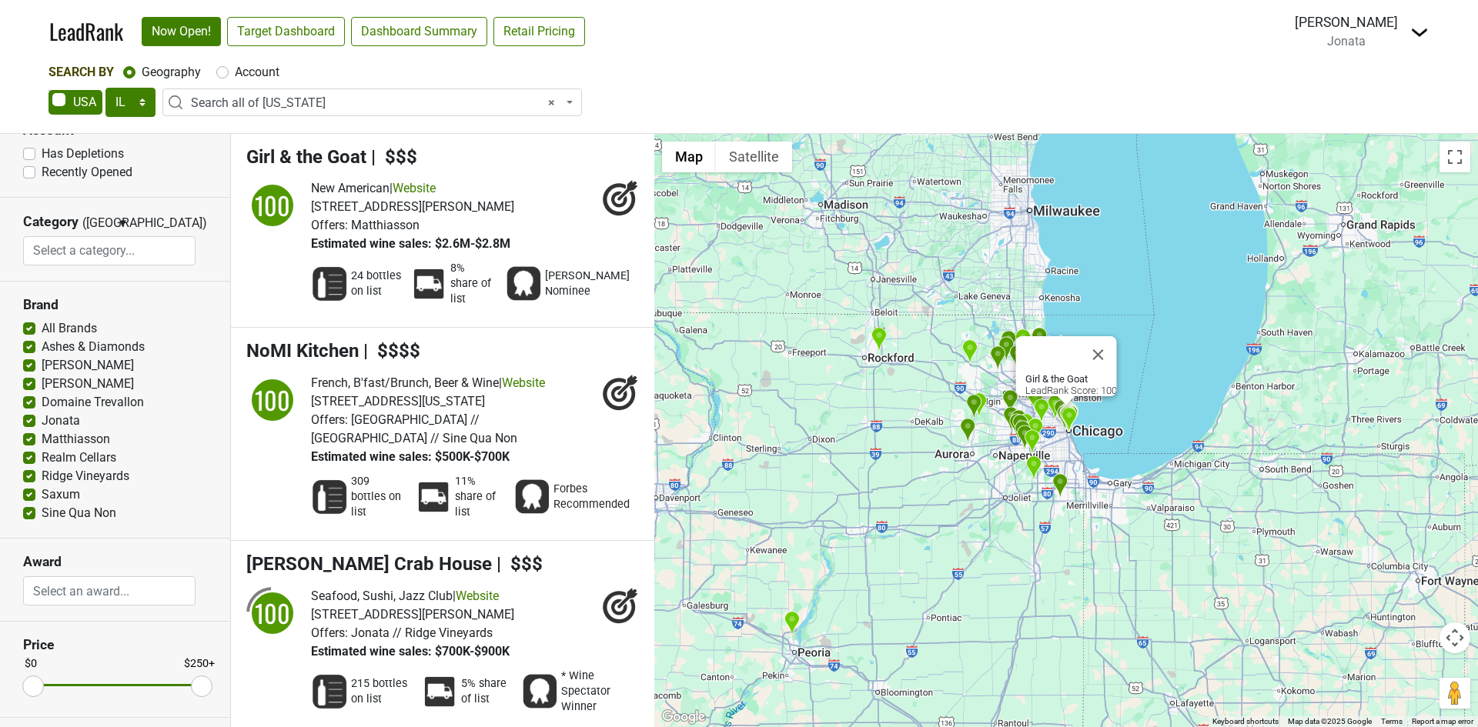
scroll to position [226, 0]
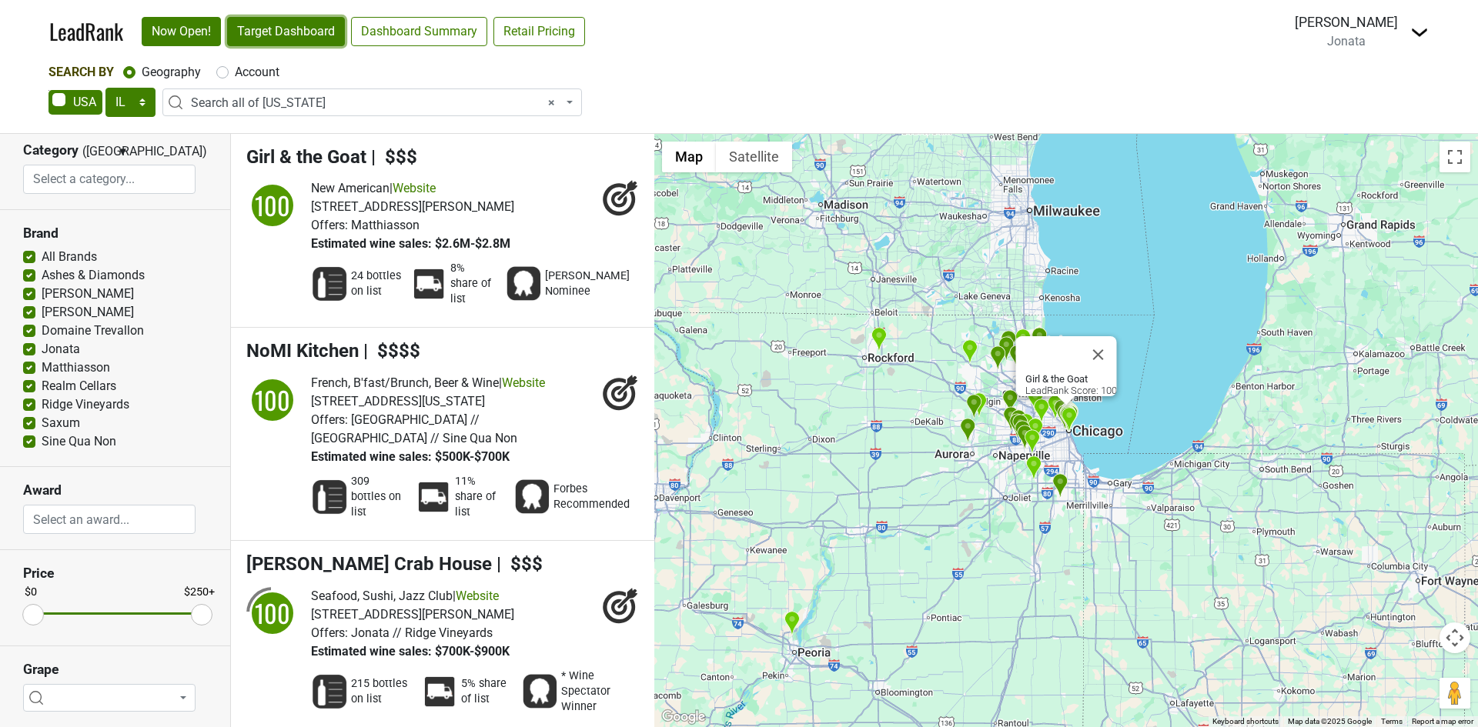
click at [296, 31] on link "Target Dashboard" at bounding box center [286, 31] width 118 height 29
click at [235, 74] on label "Account" at bounding box center [257, 72] width 45 height 18
click at [224, 74] on input "Account" at bounding box center [222, 70] width 12 height 15
radio input "true"
select select
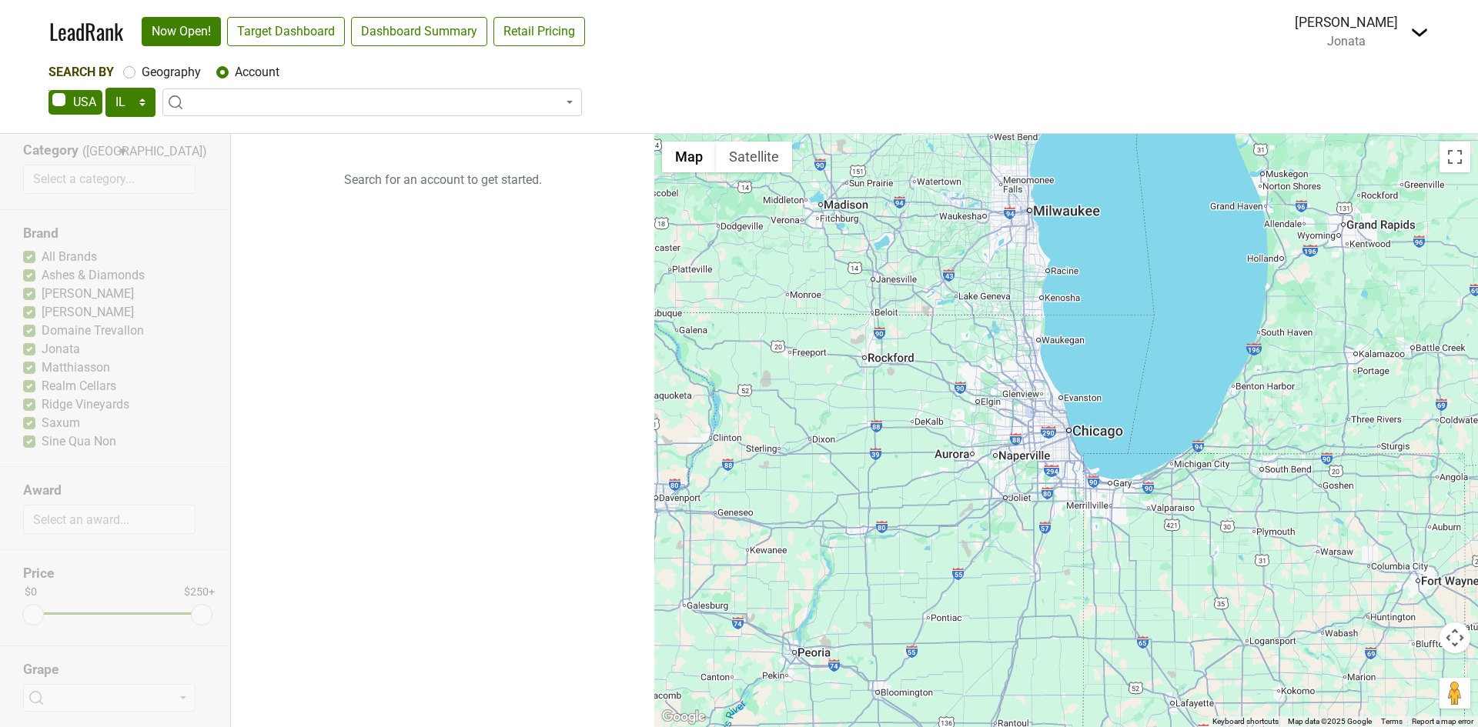
click at [136, 73] on div "Geography" at bounding box center [162, 72] width 78 height 18
click at [142, 74] on label "Geography" at bounding box center [171, 72] width 59 height 18
click at [124, 74] on input "Geography" at bounding box center [129, 70] width 12 height 15
radio input "true"
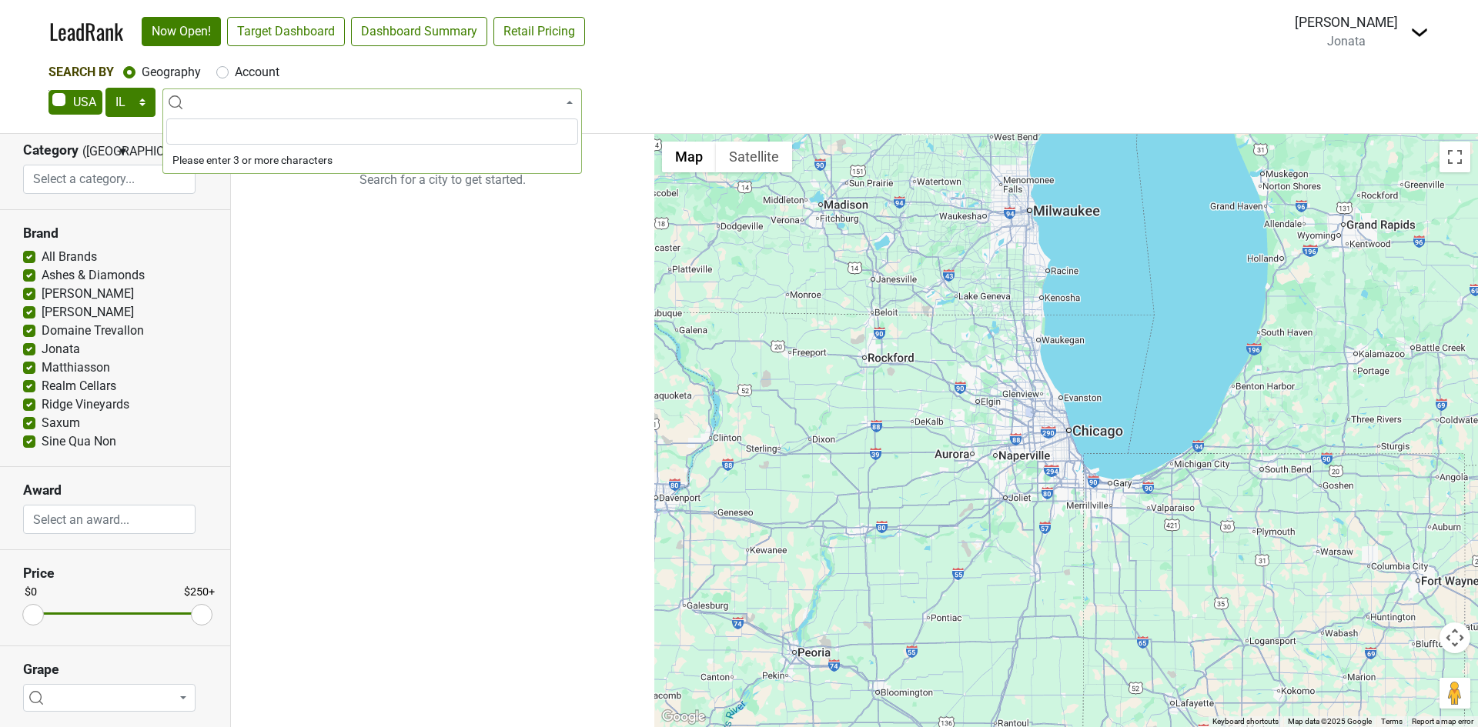
click at [189, 132] on input "search" at bounding box center [372, 132] width 412 height 26
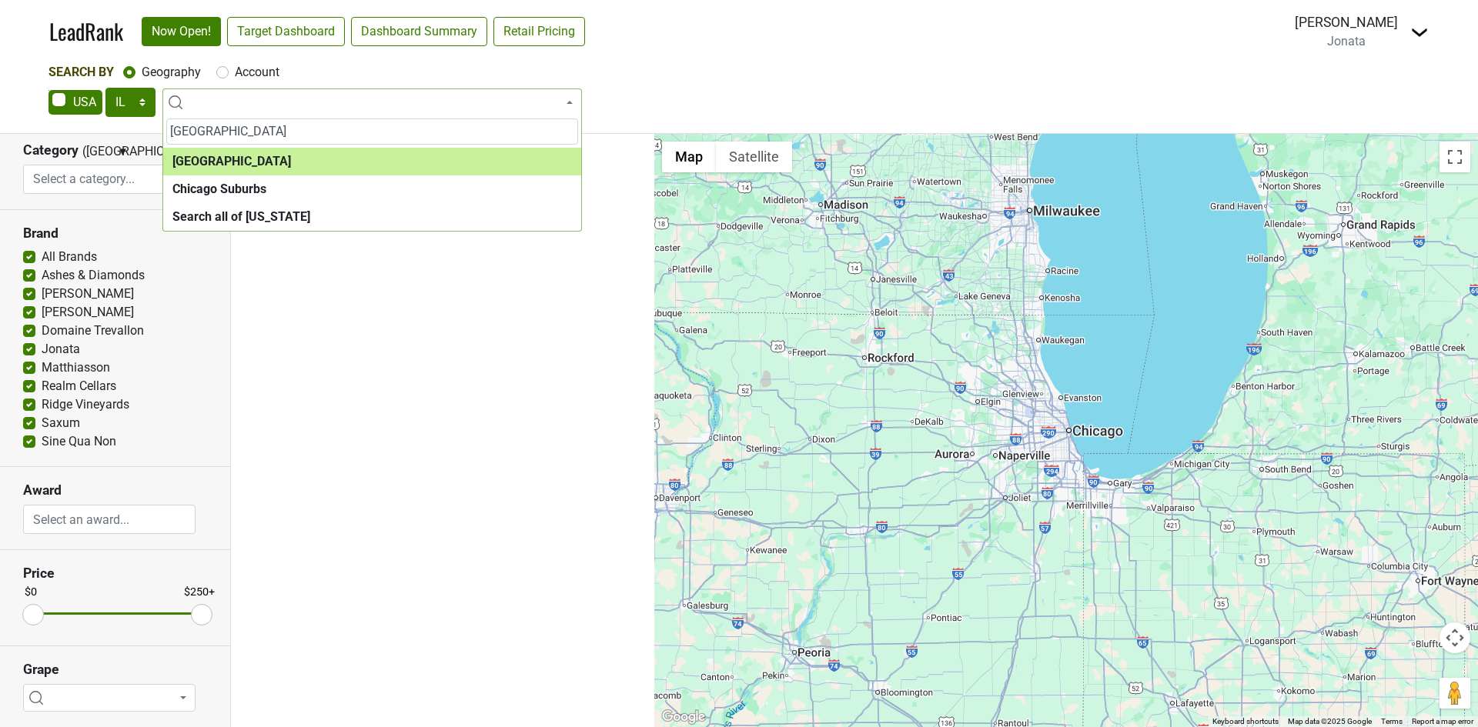
type input "chicago"
select select "1113"
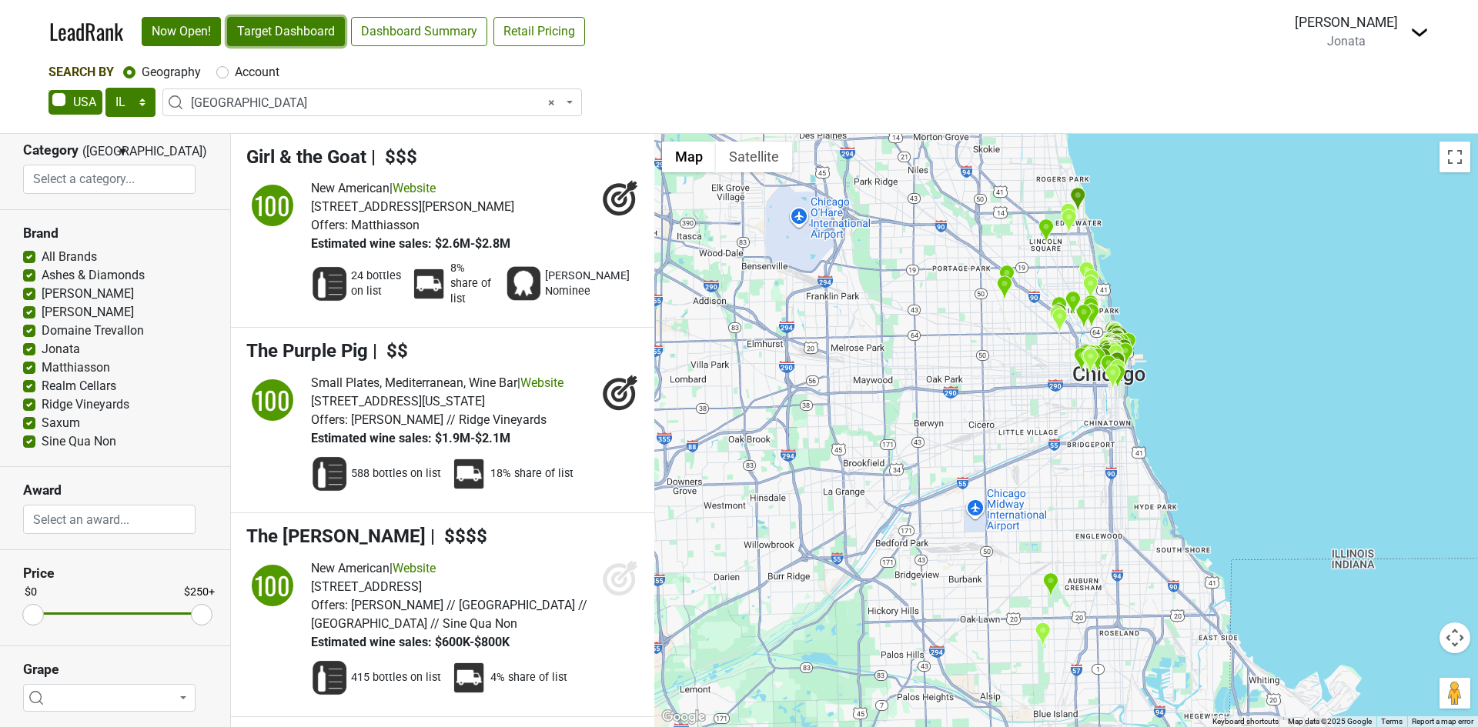
click at [296, 31] on link "Target Dashboard" at bounding box center [286, 31] width 118 height 29
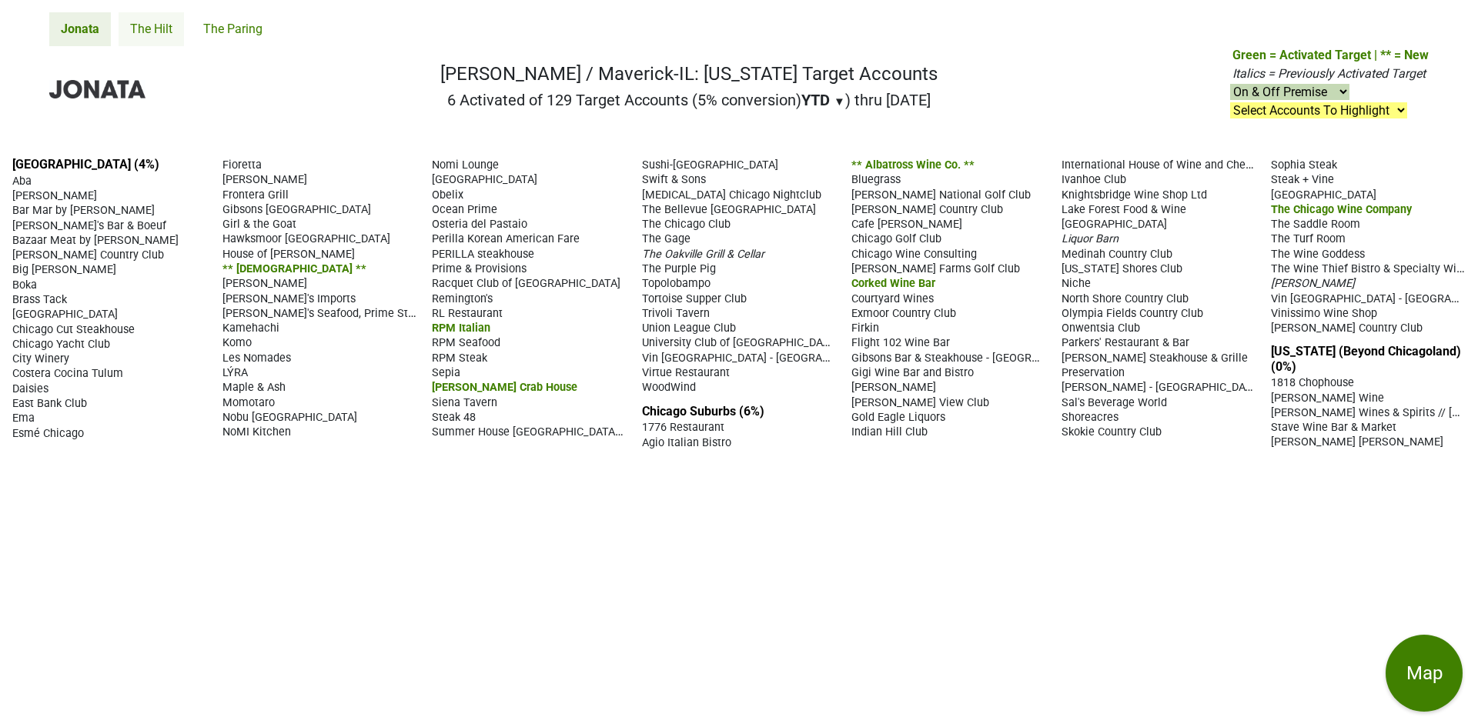
click at [160, 35] on link "The Hilt" at bounding box center [151, 29] width 65 height 34
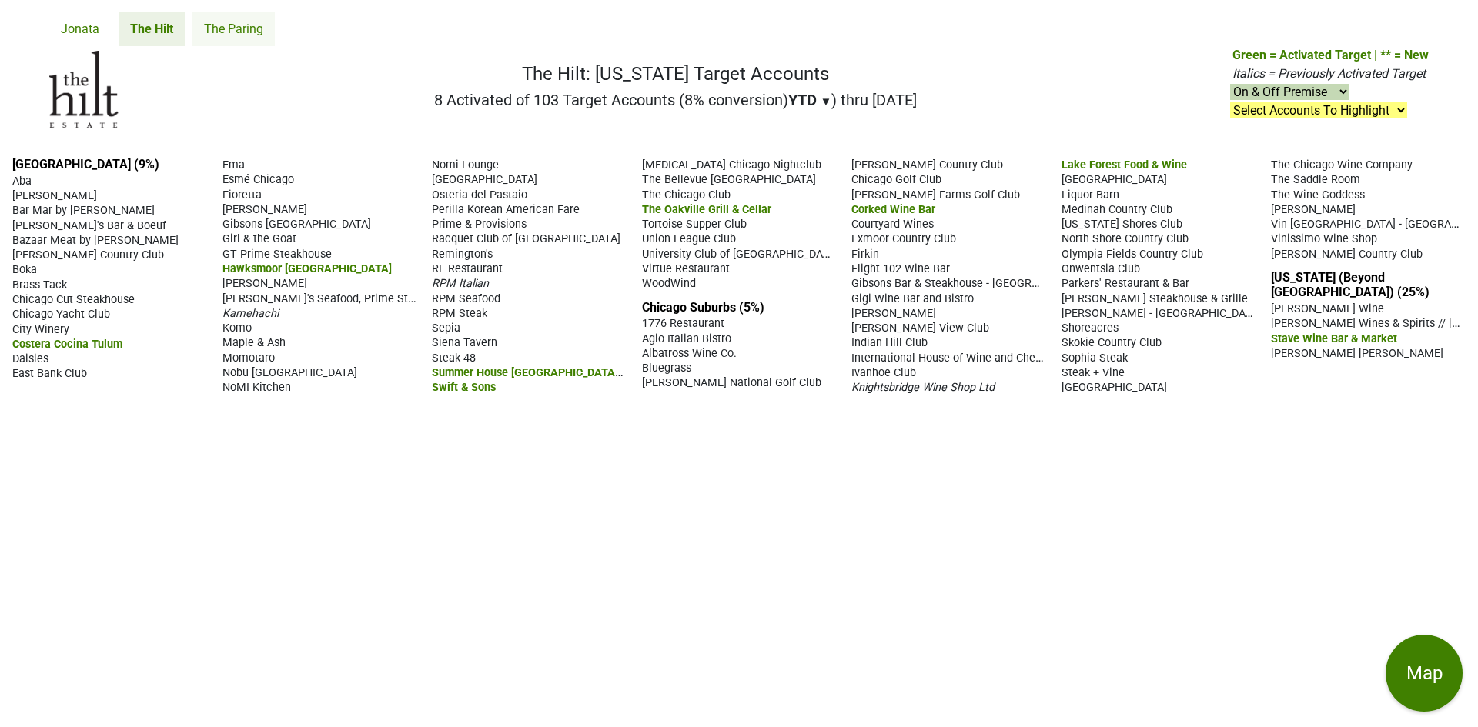
click at [239, 31] on link "The Paring" at bounding box center [233, 29] width 82 height 34
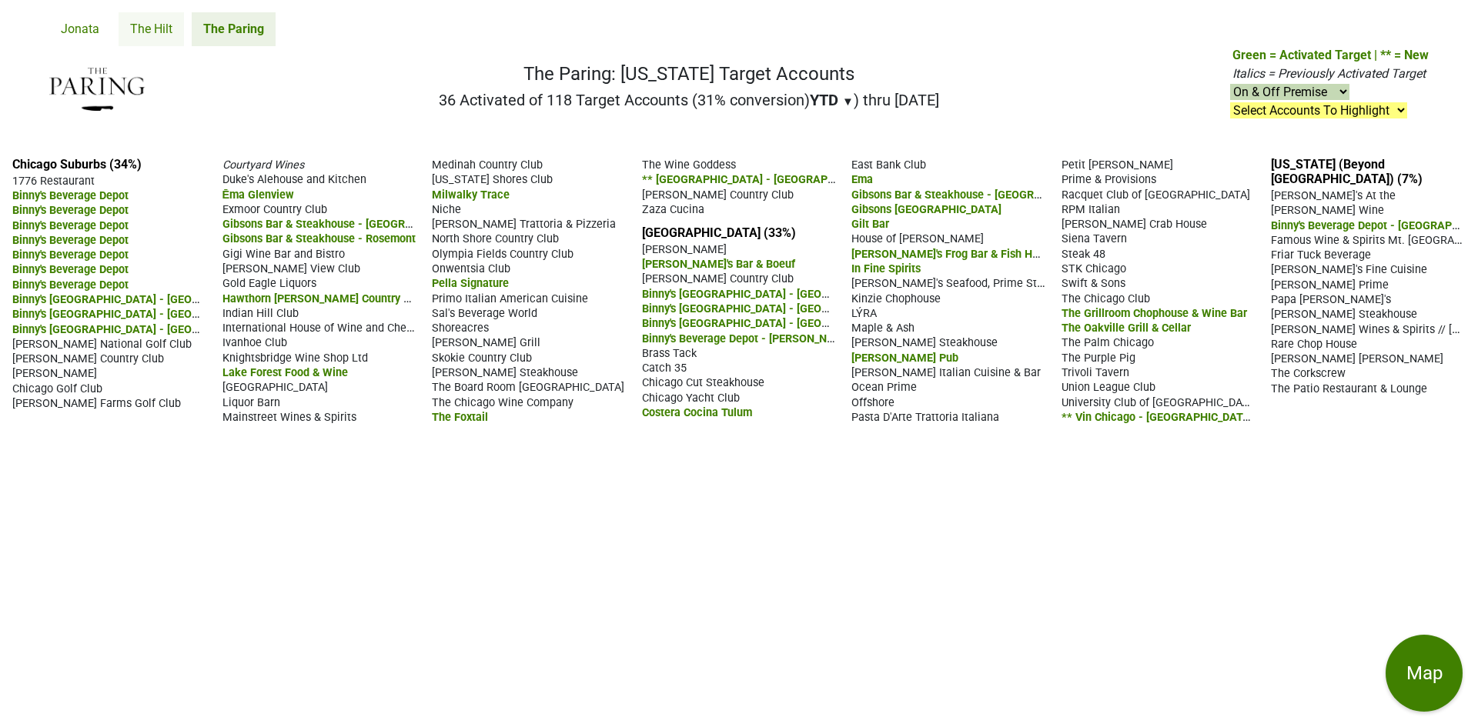
click at [145, 35] on link "The Hilt" at bounding box center [151, 29] width 65 height 34
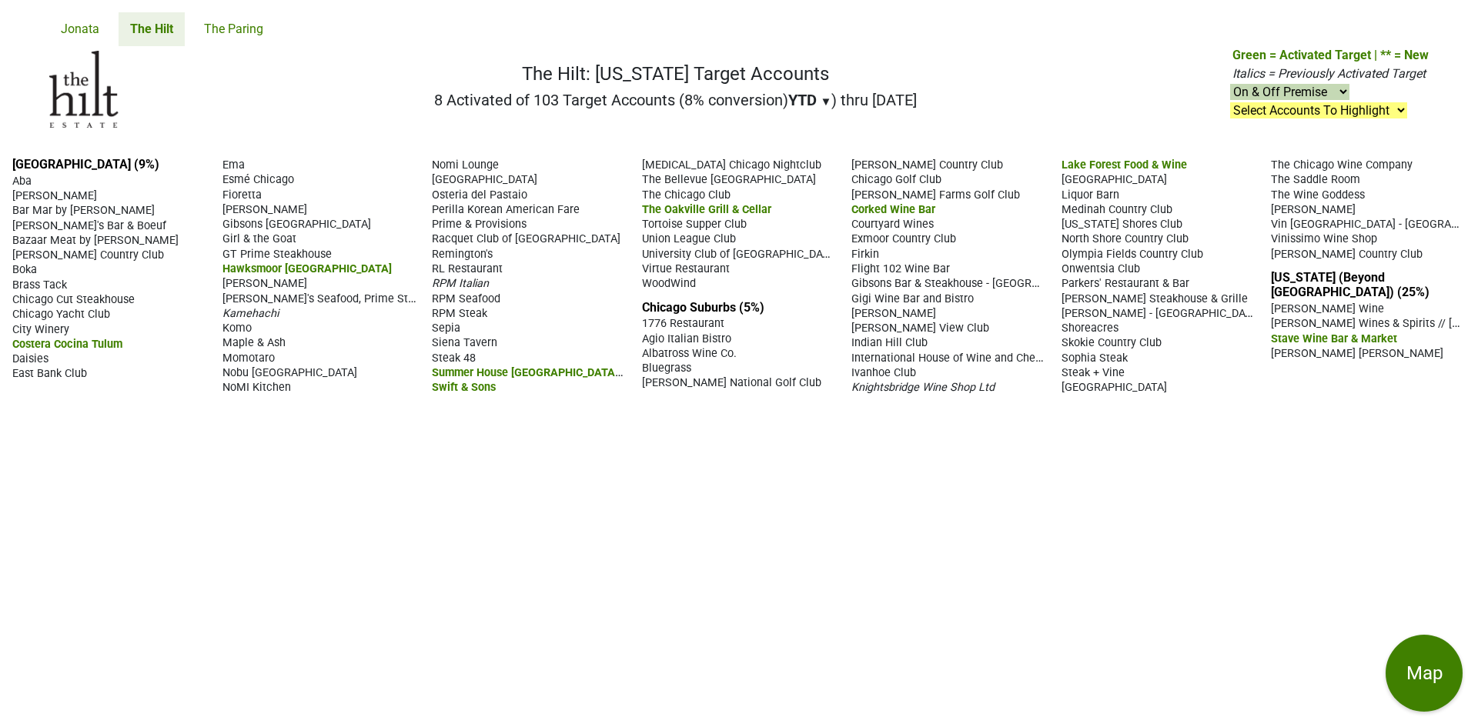
click at [239, 325] on span "Komo" at bounding box center [236, 328] width 29 height 13
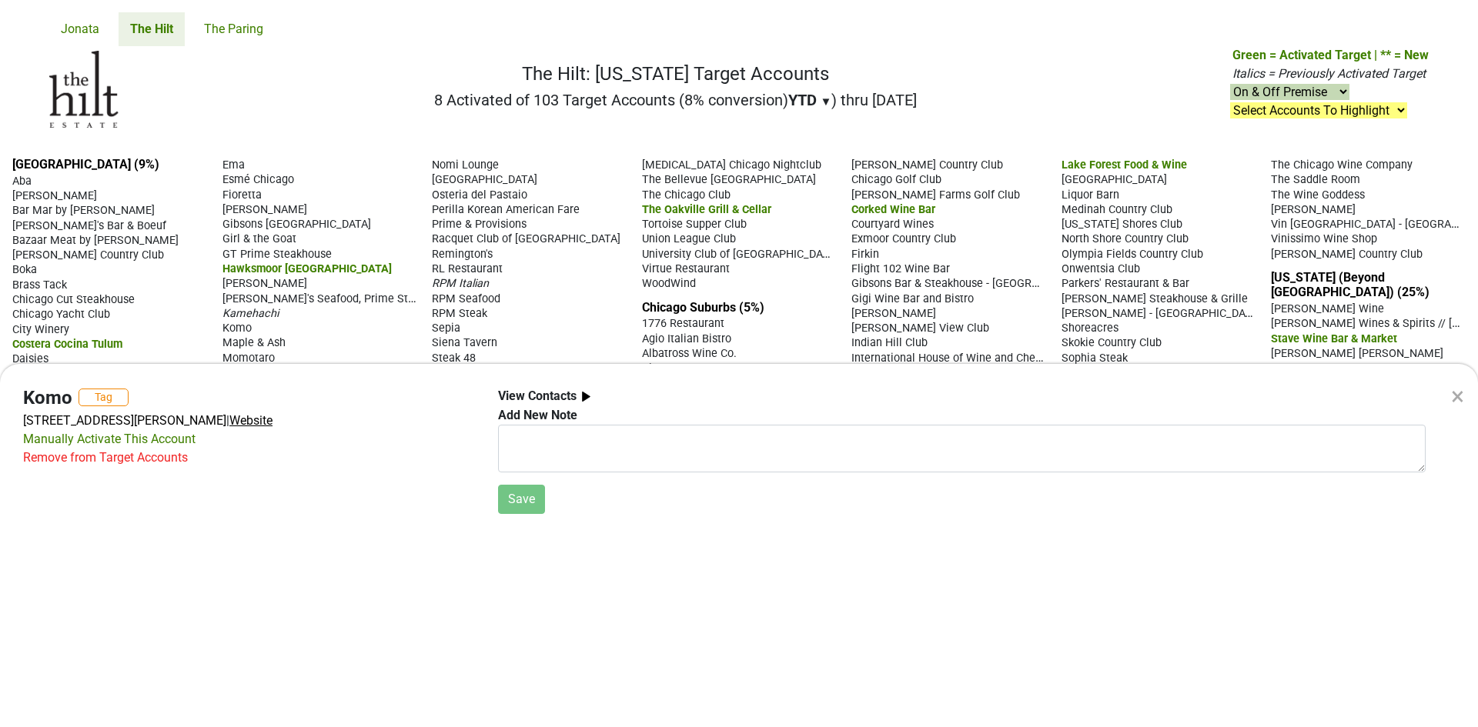
click at [269, 420] on span "Website" at bounding box center [250, 420] width 43 height 15
click at [280, 114] on div "× Komo Tag [STREET_ADDRESS][PERSON_NAME] | Website Manually Activate This Accou…" at bounding box center [739, 363] width 1478 height 727
